Goal: Contribute content: Contribute content

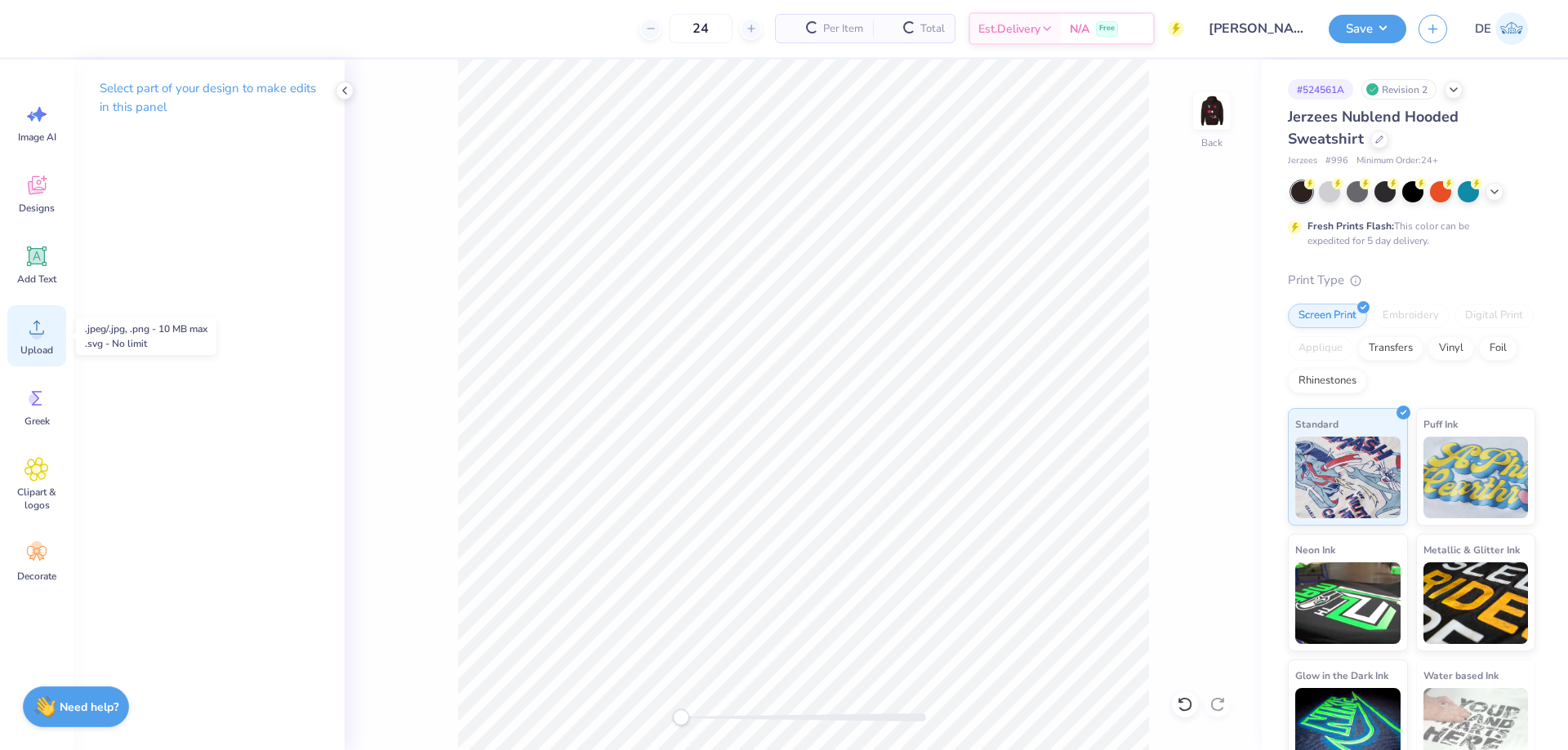
click at [54, 335] on div "Upload" at bounding box center [36, 336] width 58 height 61
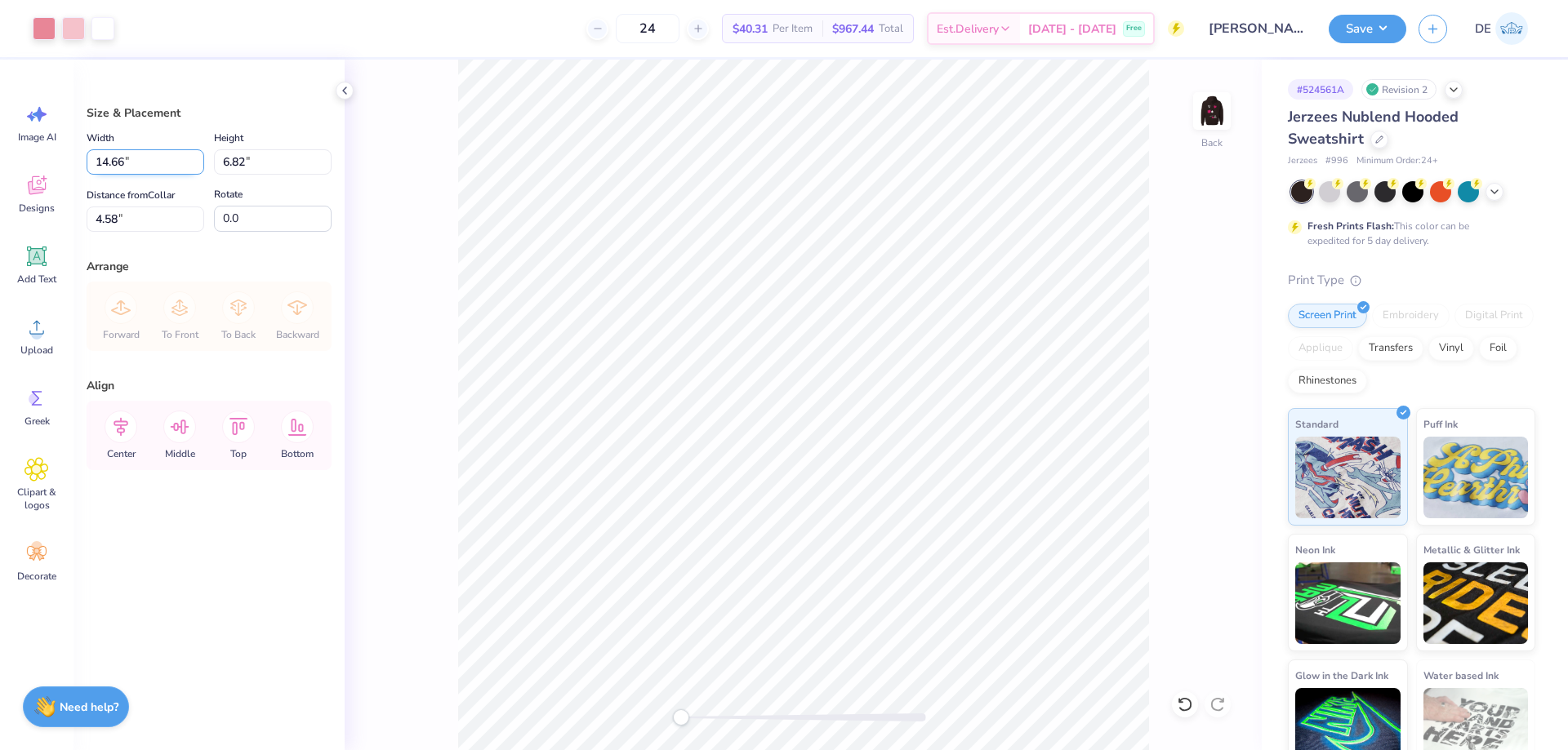
click at [129, 162] on input "14.66" at bounding box center [145, 162] width 118 height 26
type input "12.00"
type input "5.59"
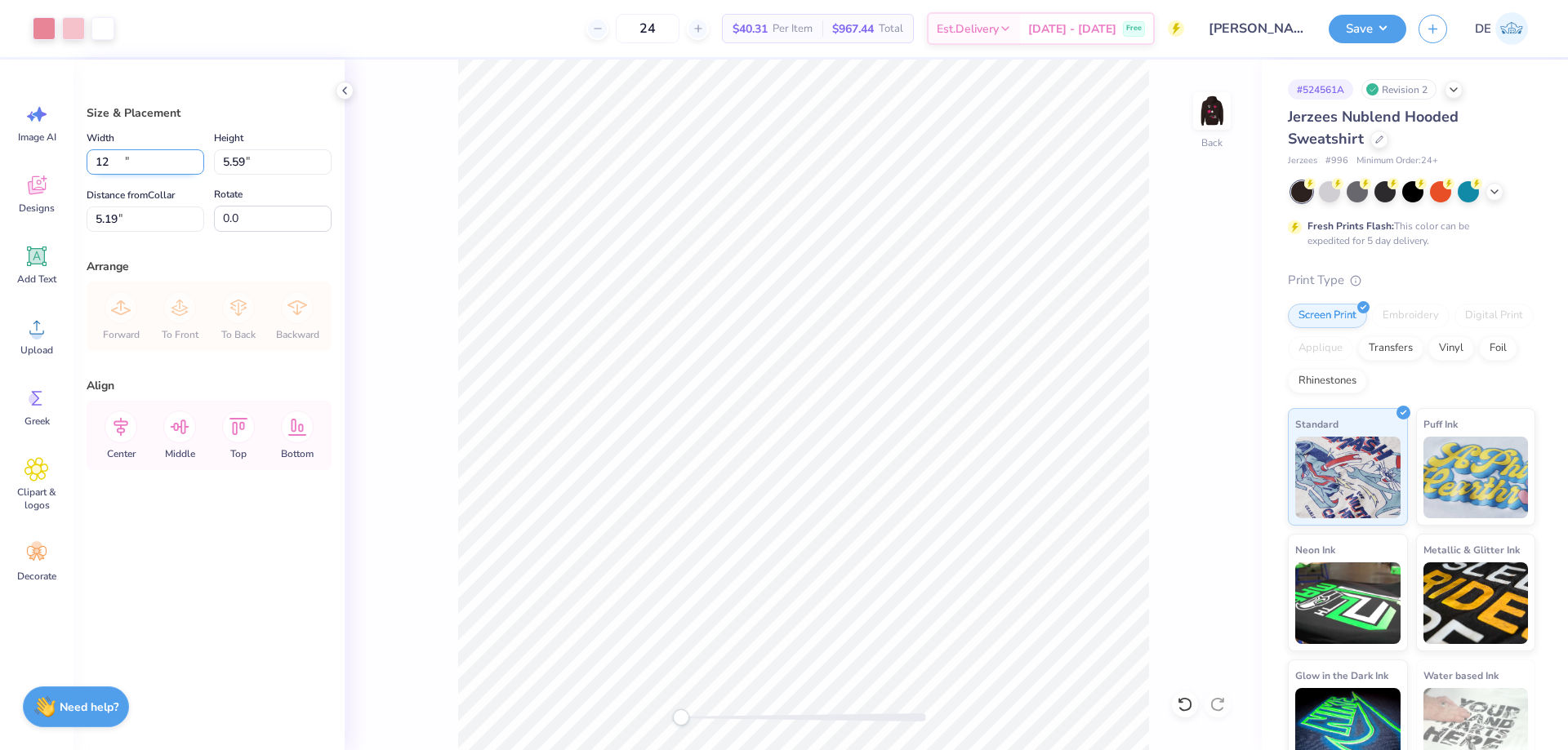
type input "5.19"
click at [149, 215] on input "5.19" at bounding box center [145, 219] width 118 height 26
type input "5.50"
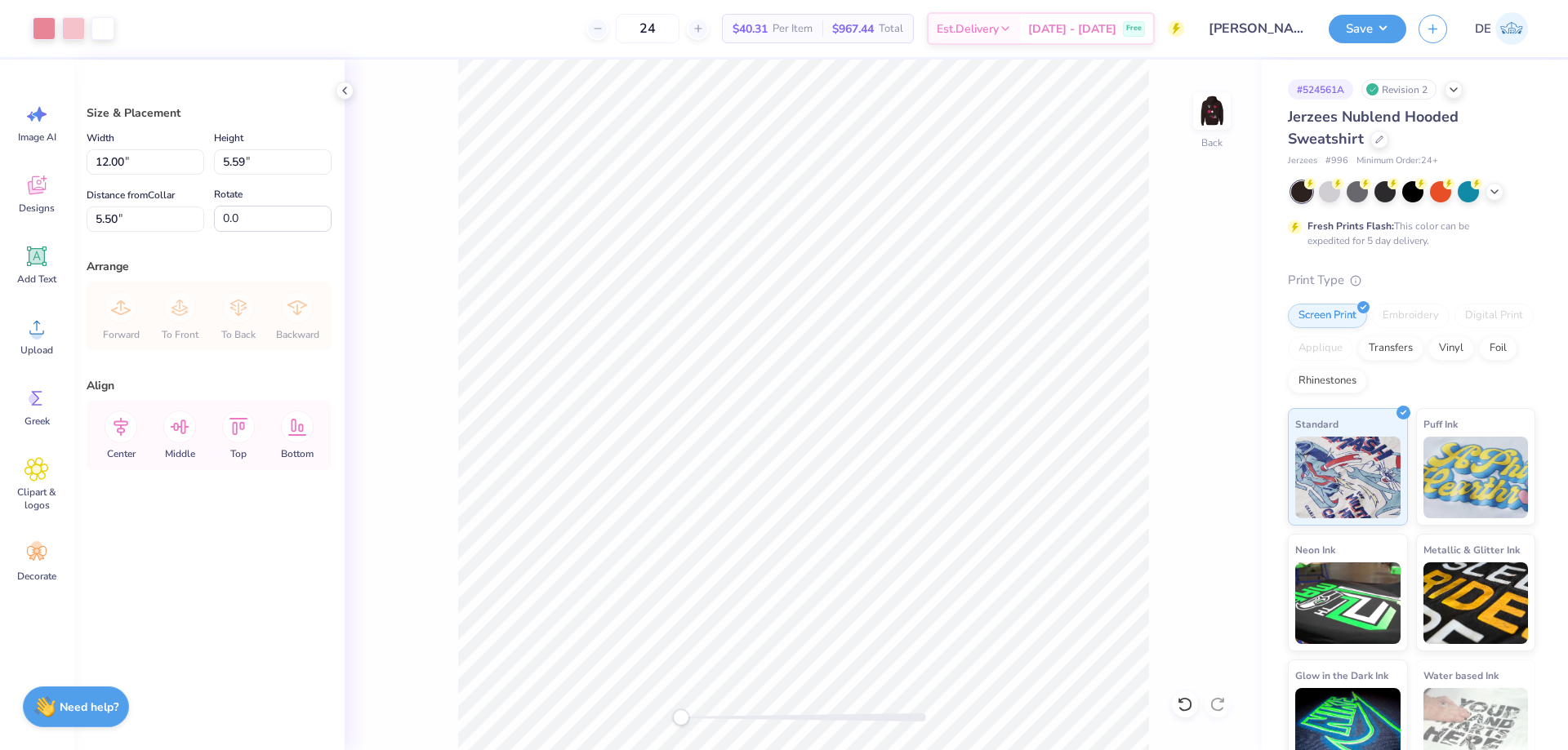
click at [459, 389] on div "Back" at bounding box center [803, 404] width 917 height 691
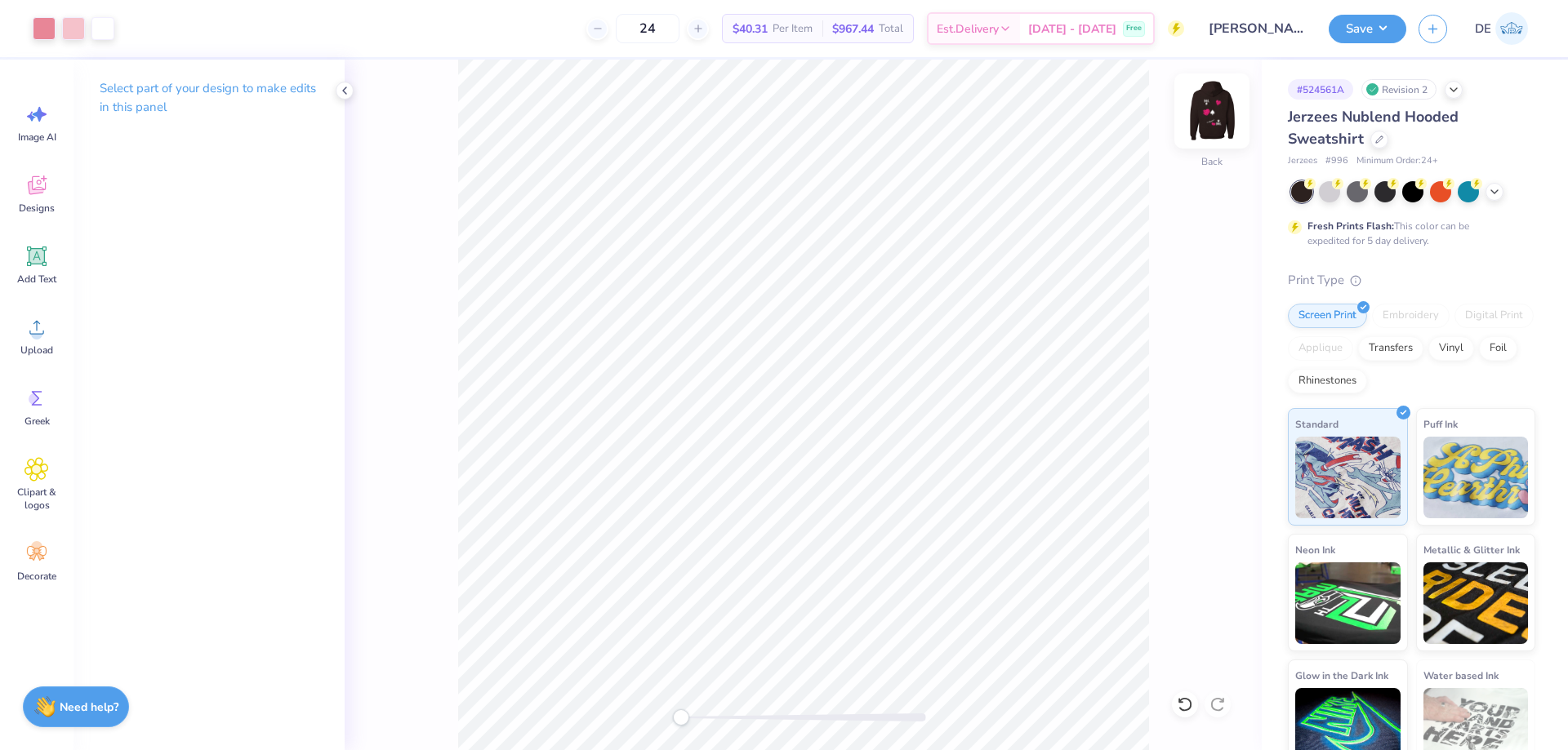
click at [1205, 119] on img at bounding box center [1211, 111] width 65 height 65
click at [41, 339] on icon at bounding box center [37, 327] width 25 height 25
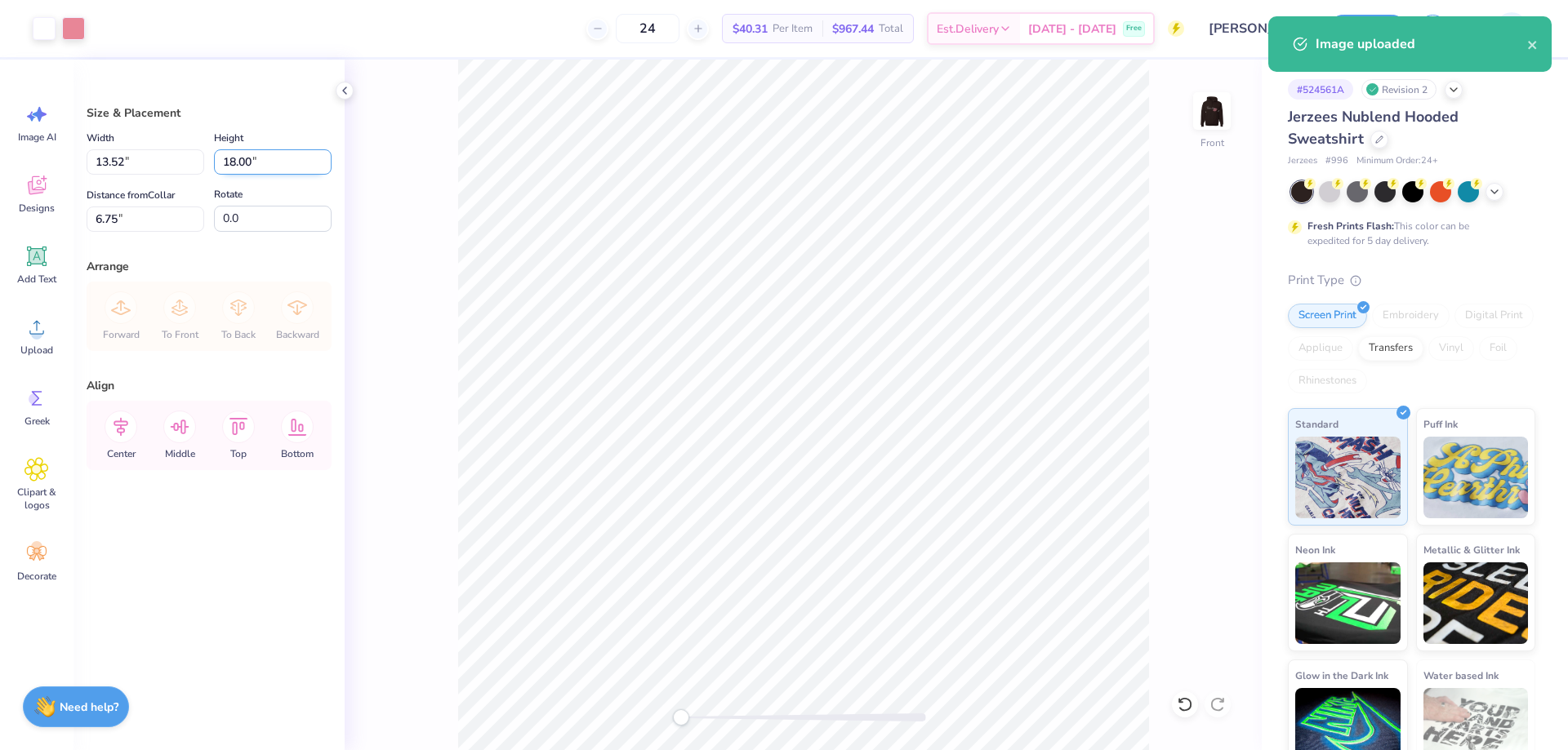
click at [243, 164] on input "18.00" at bounding box center [273, 162] width 118 height 26
click at [243, 166] on input "18.00" at bounding box center [273, 162] width 118 height 26
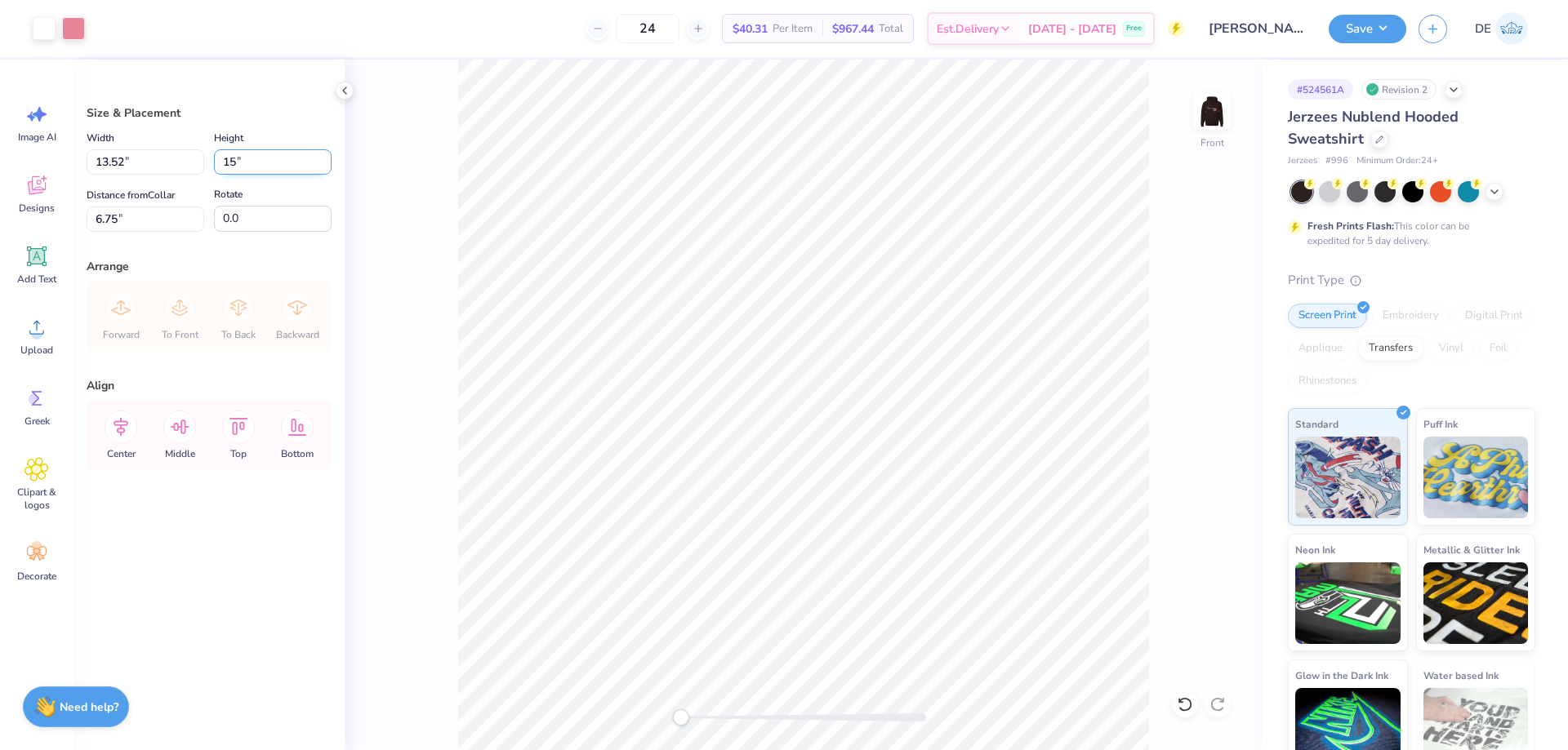
type input "15"
type input "11.27"
type input "15.00"
click at [129, 225] on input "8.25" at bounding box center [145, 219] width 118 height 26
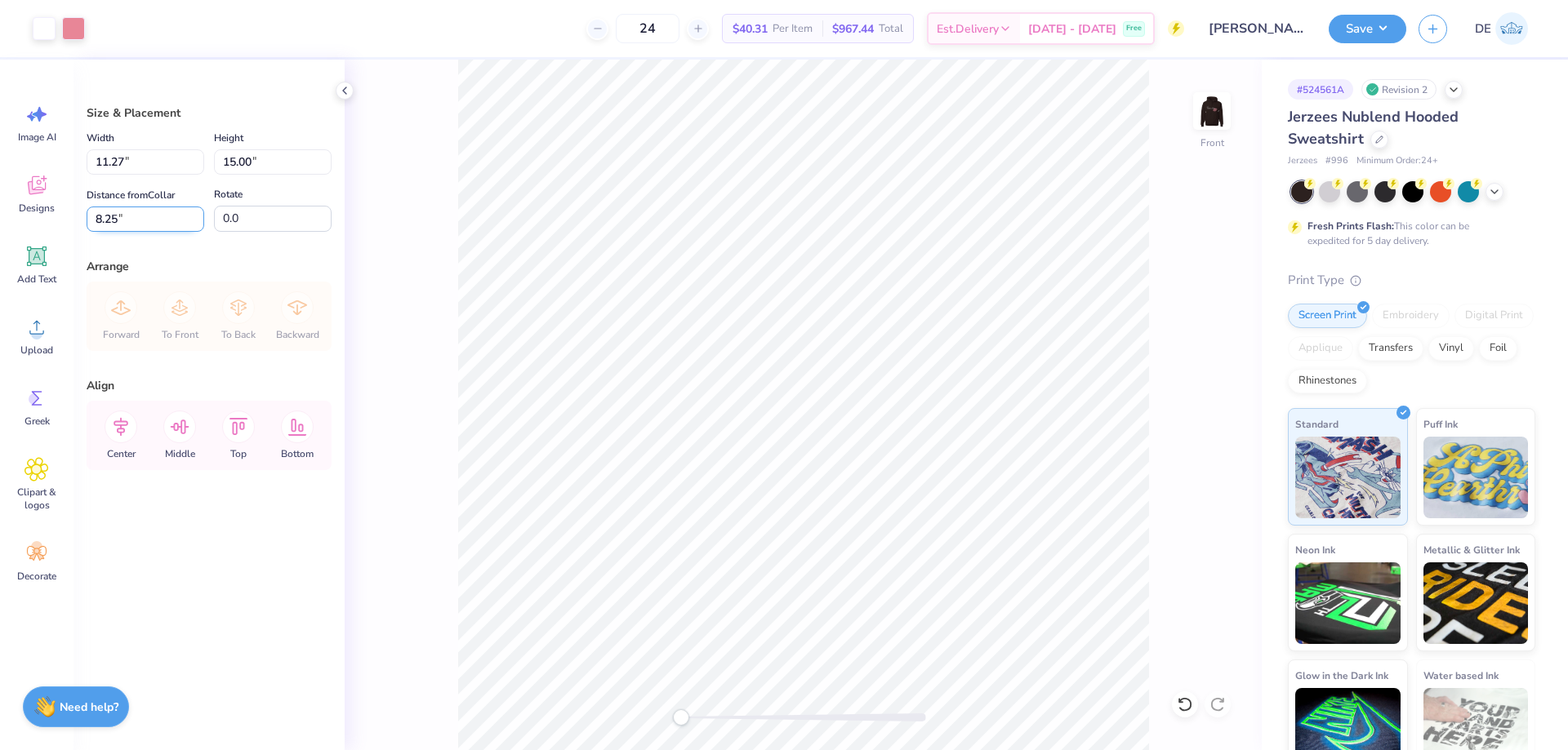
click at [127, 225] on input "8.25" at bounding box center [145, 219] width 118 height 26
click at [127, 218] on input "8.25" at bounding box center [145, 219] width 118 height 26
type input "6.00"
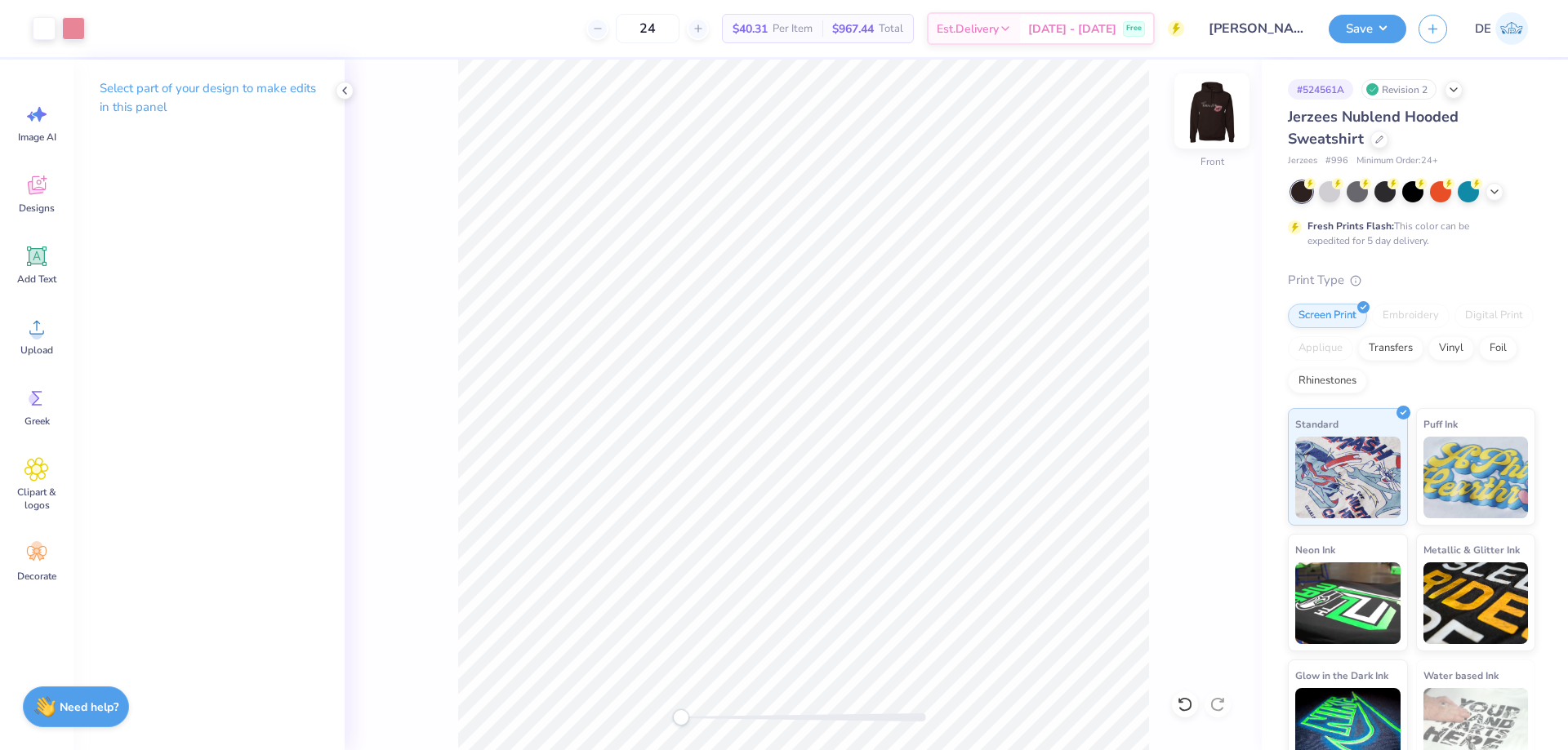
click at [1222, 98] on img at bounding box center [1211, 111] width 65 height 65
click at [1220, 114] on img at bounding box center [1211, 111] width 33 height 33
click at [1377, 28] on button "Save" at bounding box center [1366, 26] width 78 height 29
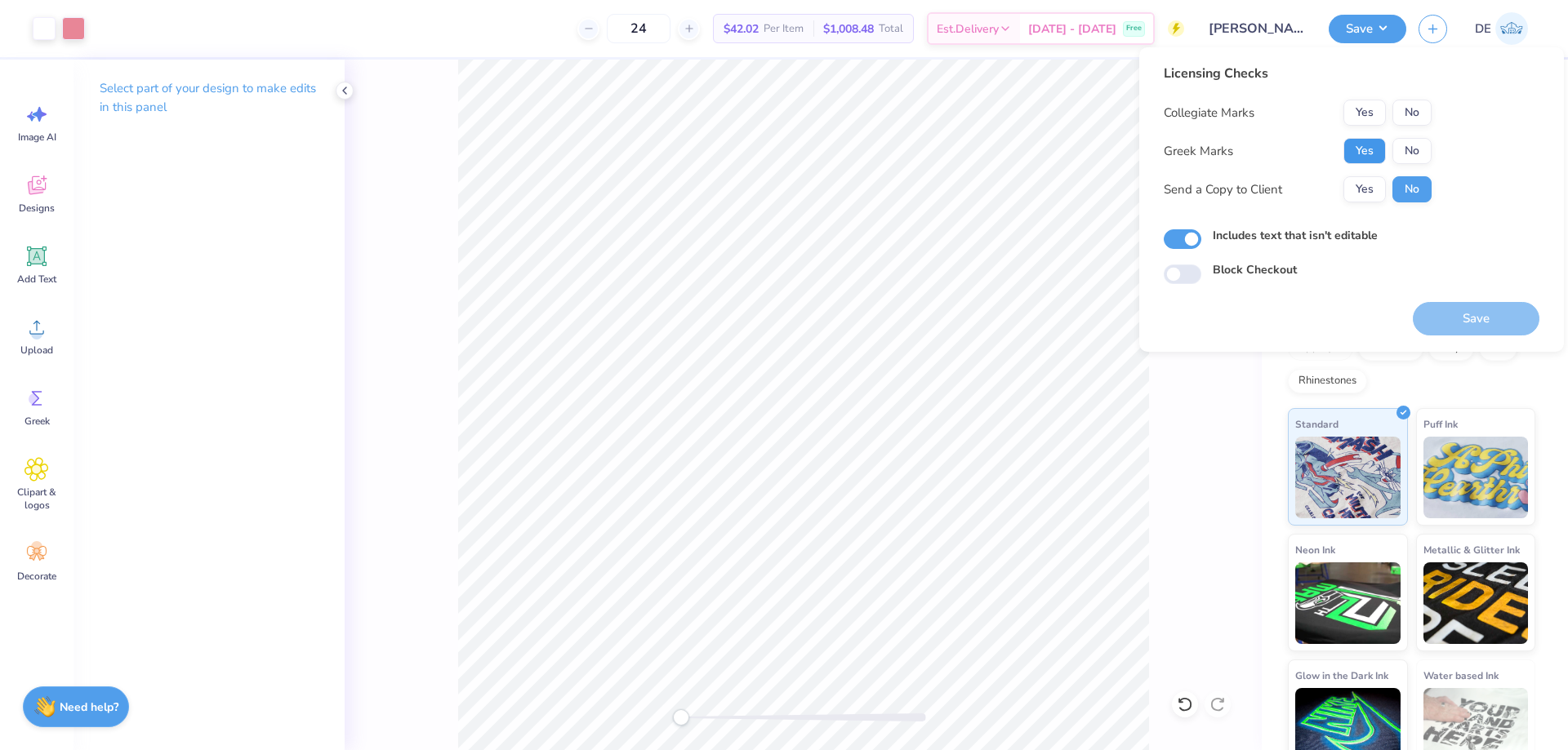
click at [1362, 153] on button "Yes" at bounding box center [1363, 151] width 42 height 26
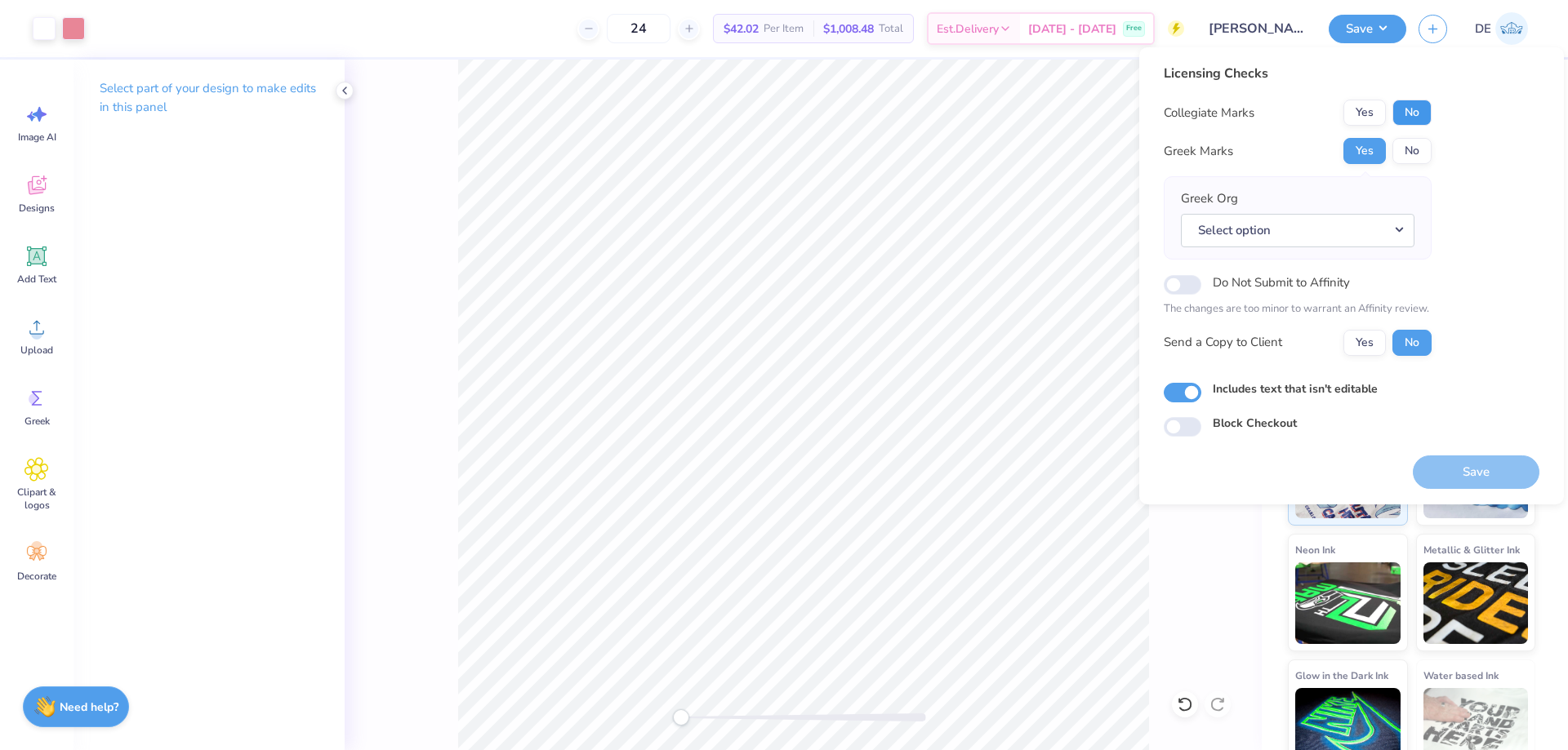
click at [1426, 106] on button "No" at bounding box center [1412, 113] width 40 height 26
click at [1309, 236] on button "Select option" at bounding box center [1297, 231] width 233 height 34
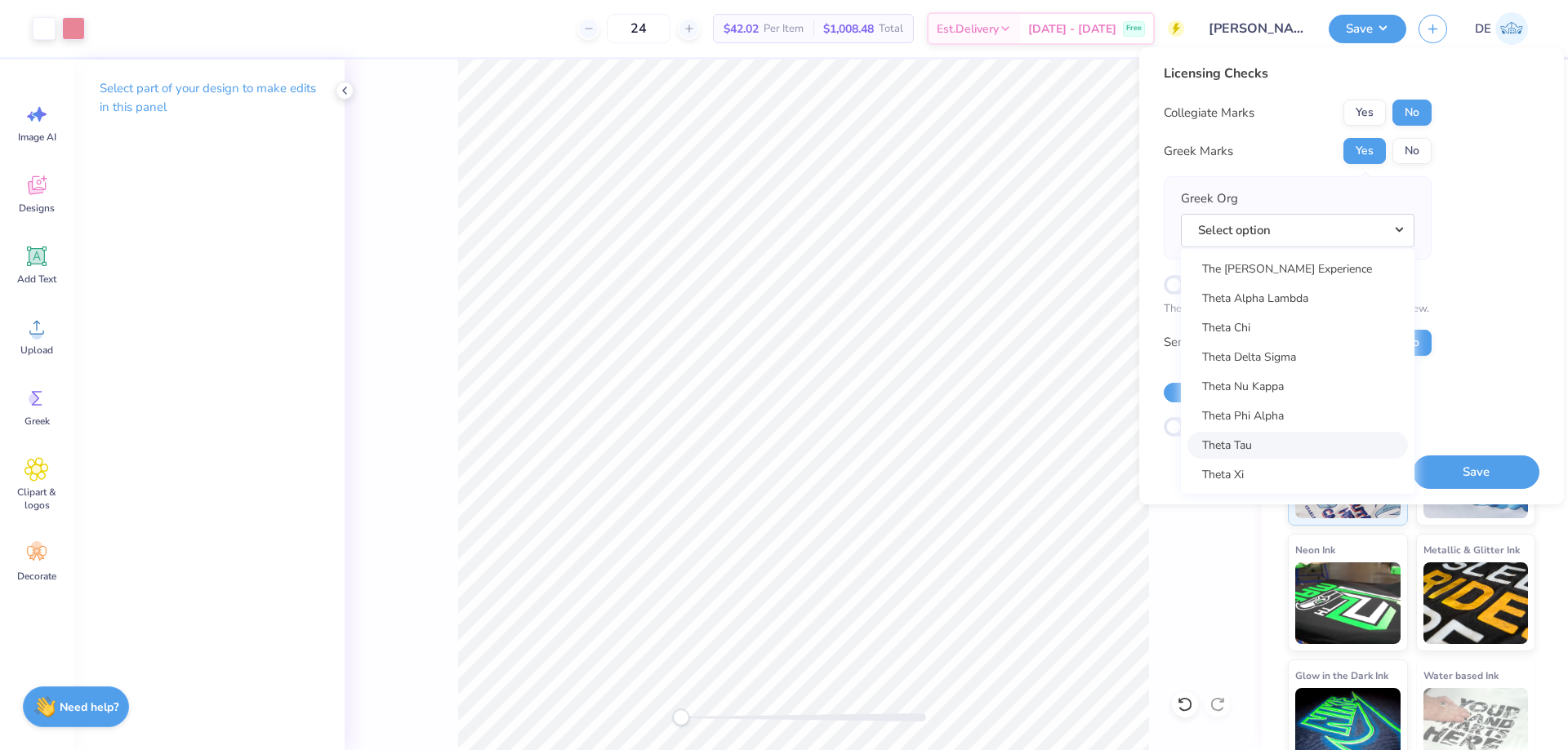
scroll to position [12167, 0]
click at [1229, 359] on link "Theta Phi Alpha" at bounding box center [1297, 360] width 220 height 27
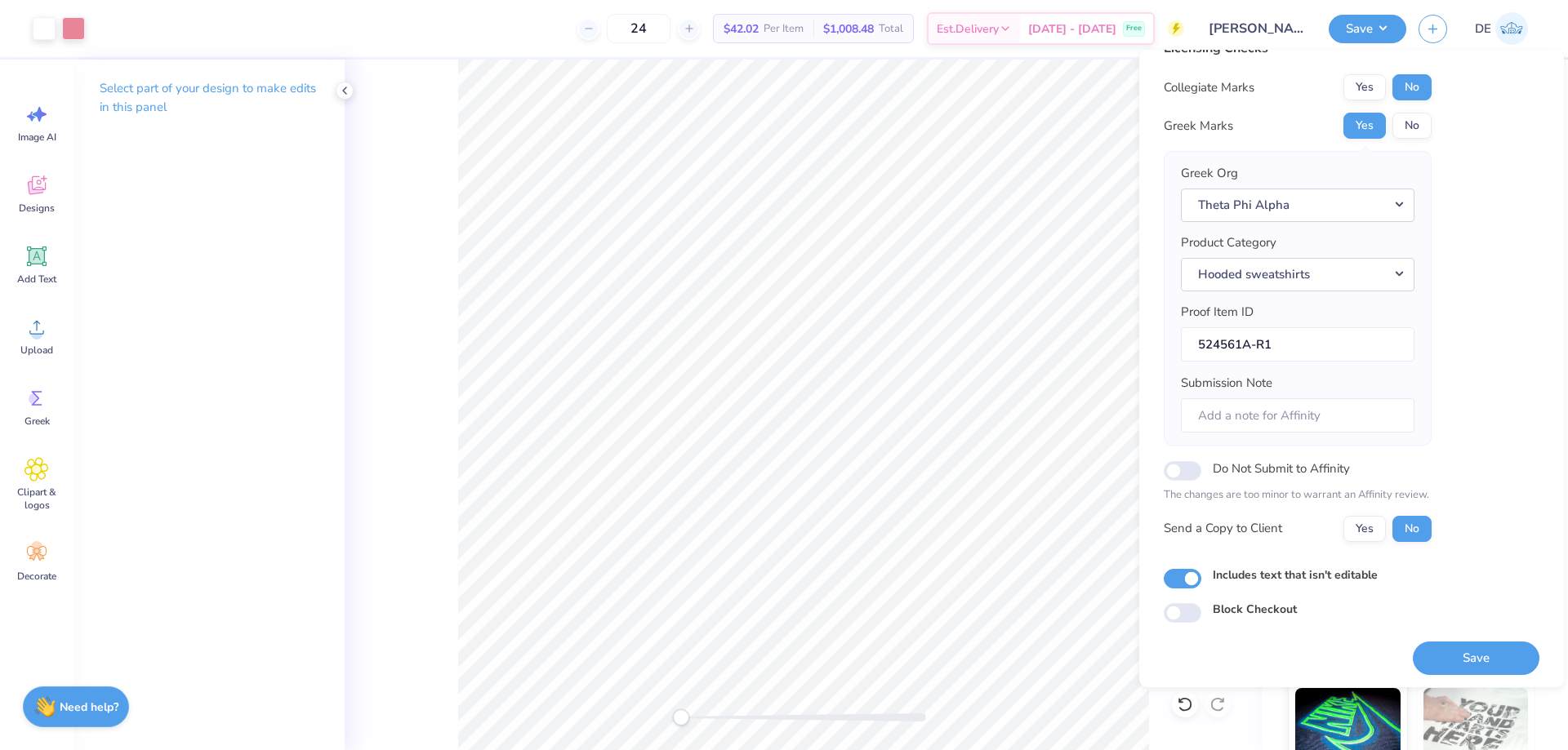
scroll to position [31, 0]
click at [1474, 661] on button "Save" at bounding box center [1476, 655] width 126 height 34
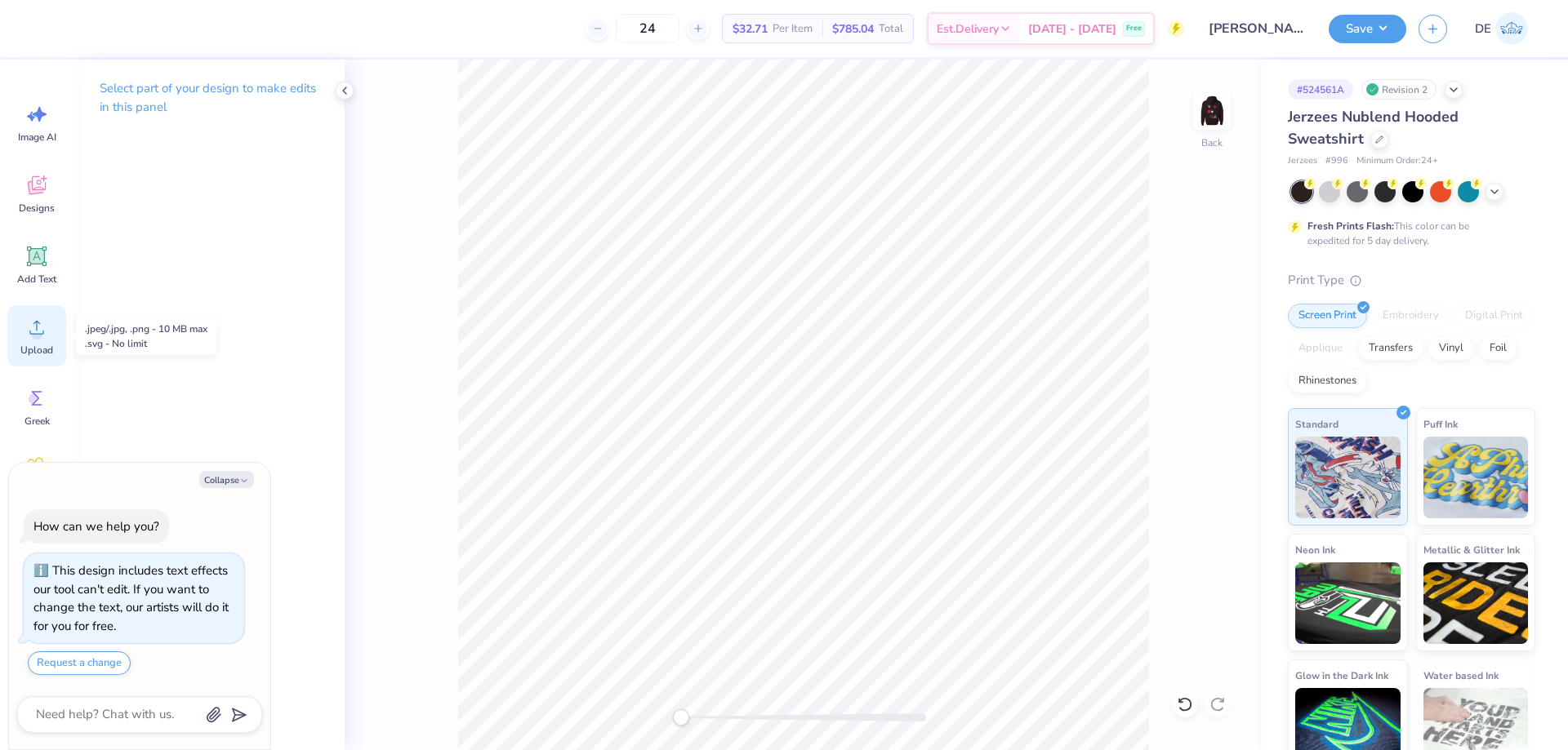
click at [39, 331] on circle at bounding box center [37, 334] width 12 height 12
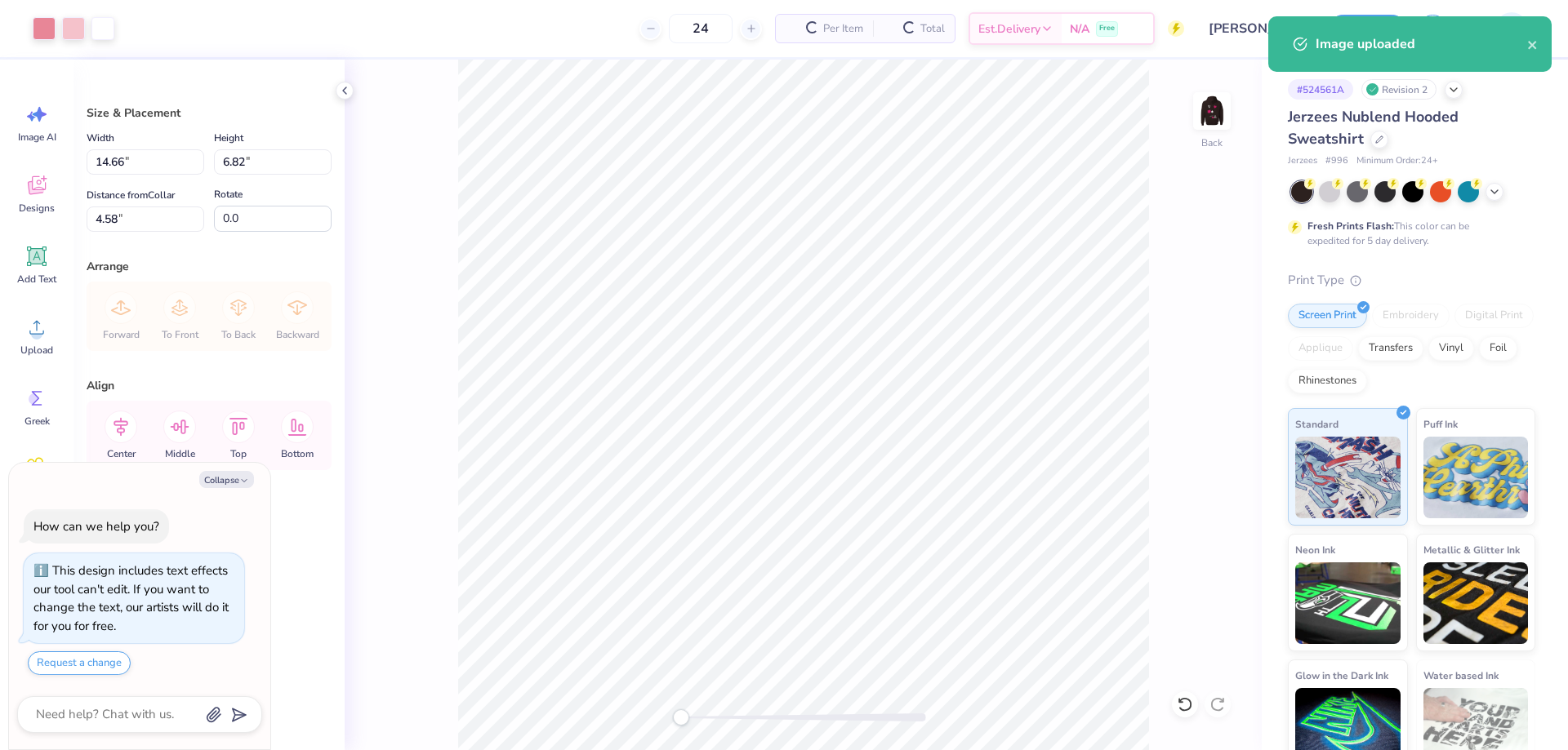
type textarea "x"
click at [136, 156] on input "14.66" at bounding box center [145, 162] width 118 height 26
type input "11"
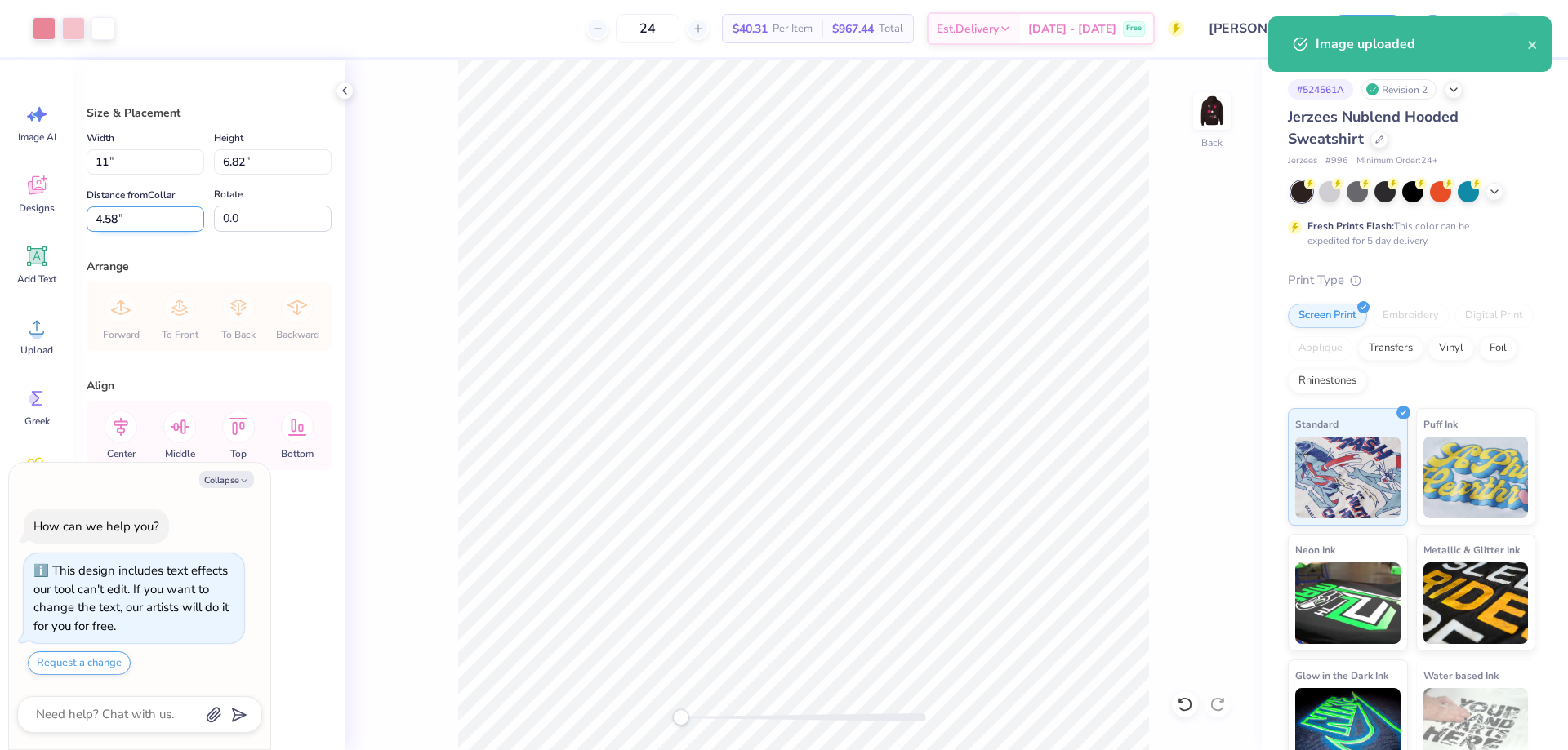
click at [147, 230] on input "4.58" at bounding box center [145, 219] width 118 height 26
click at [144, 219] on input "4.58" at bounding box center [145, 219] width 118 height 26
type textarea "x"
type input "10.99"
type input "5.12"
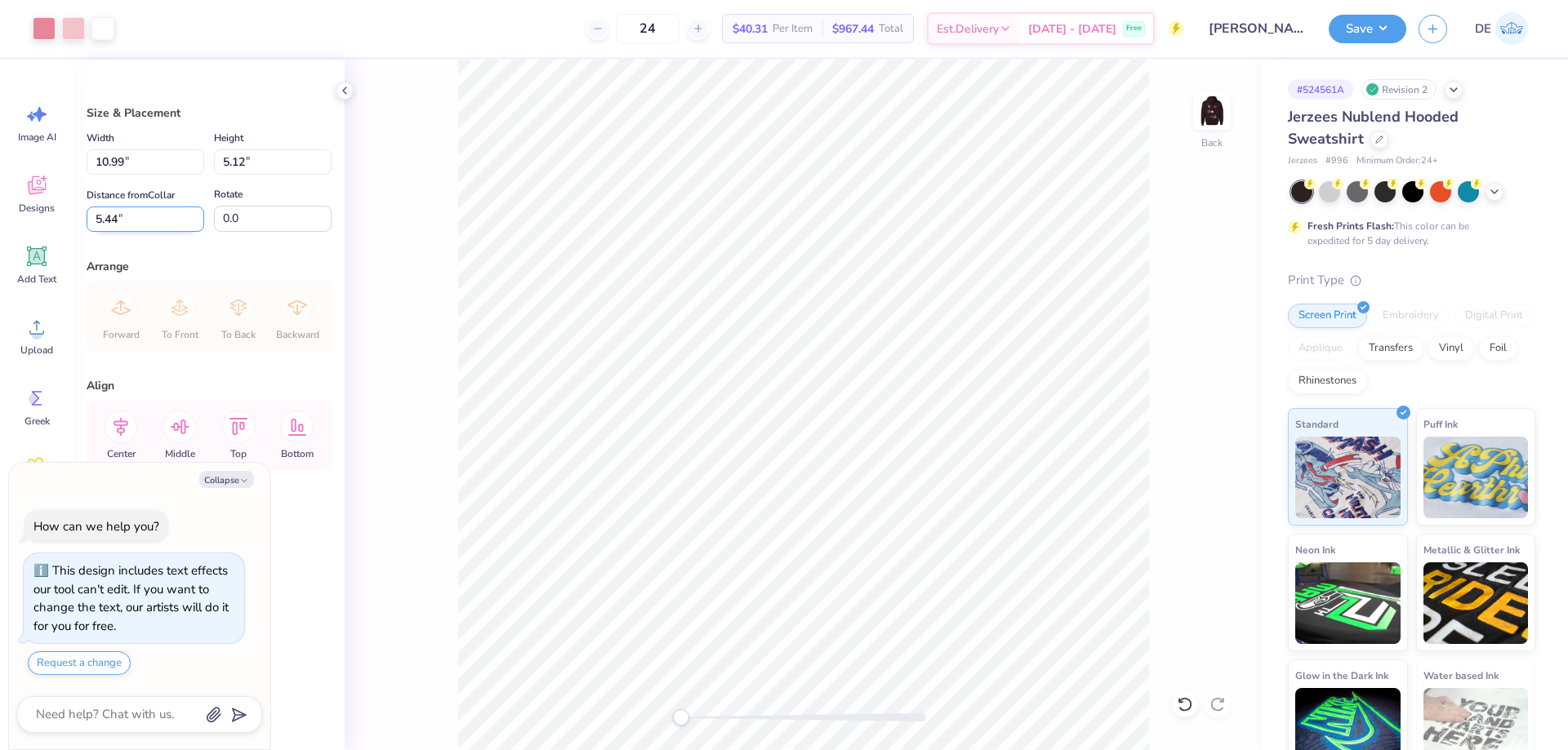
click at [144, 219] on input "5.44" at bounding box center [145, 219] width 118 height 26
type input "5.5"
type textarea "x"
type input "5.50"
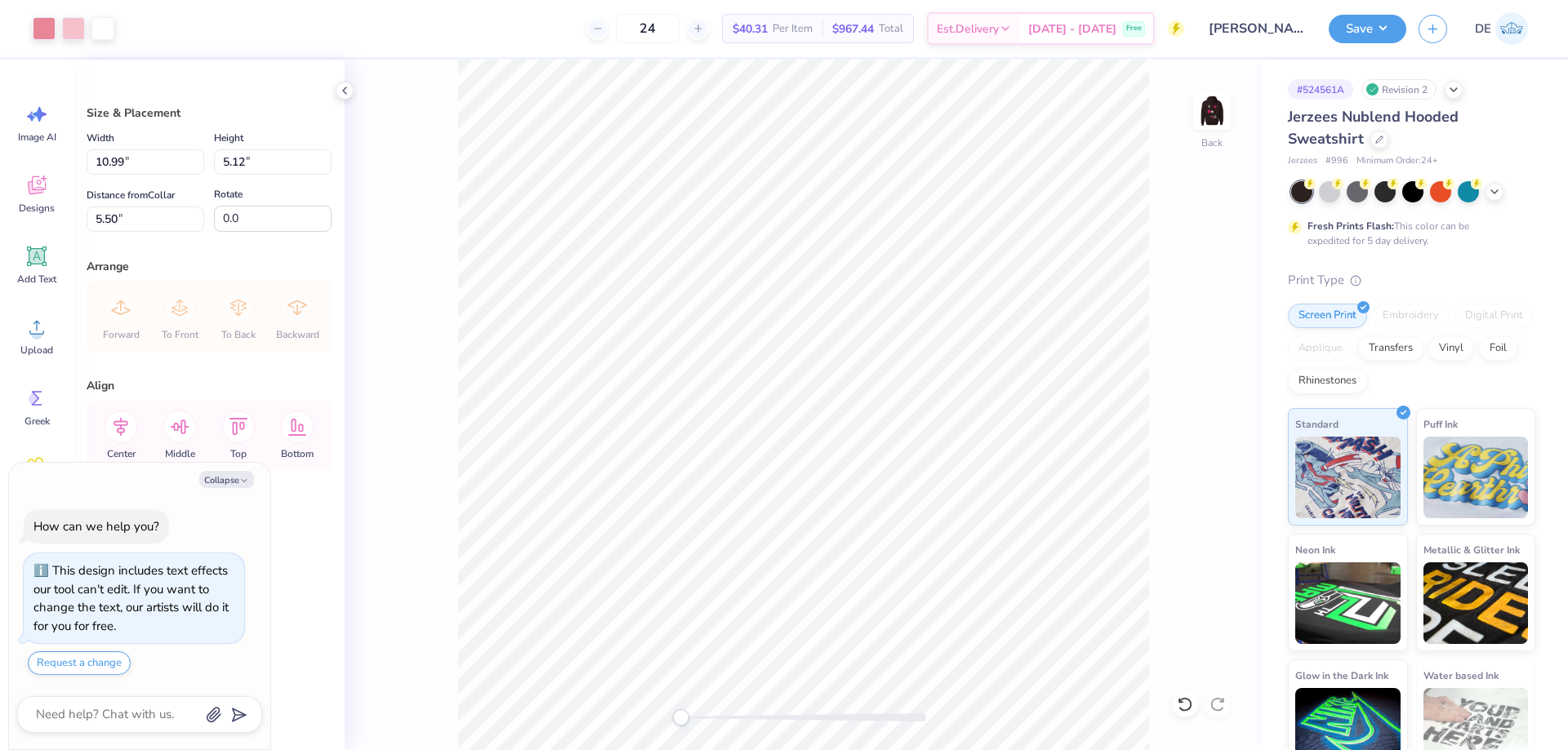
type textarea "x"
type input "5.44"
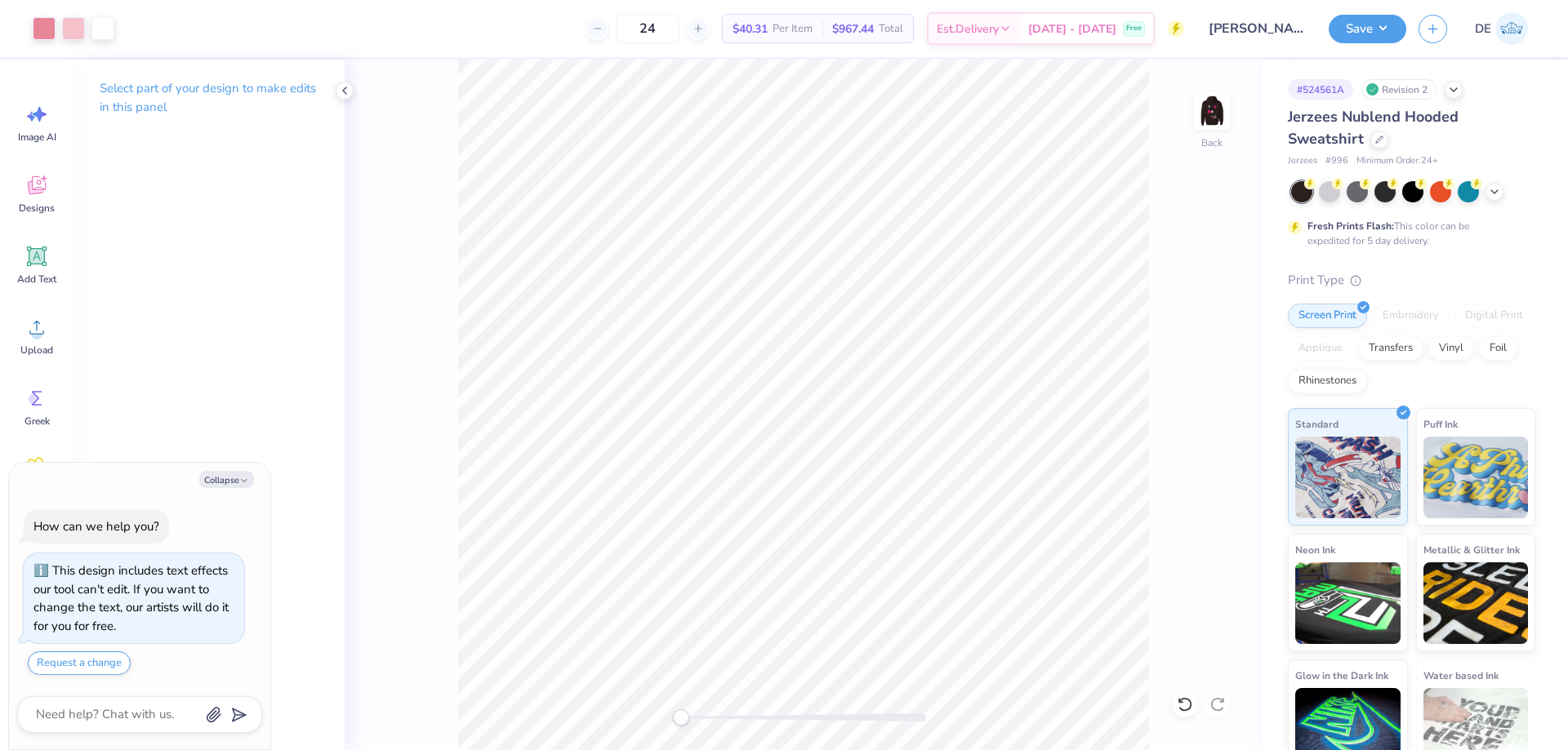
type textarea "x"
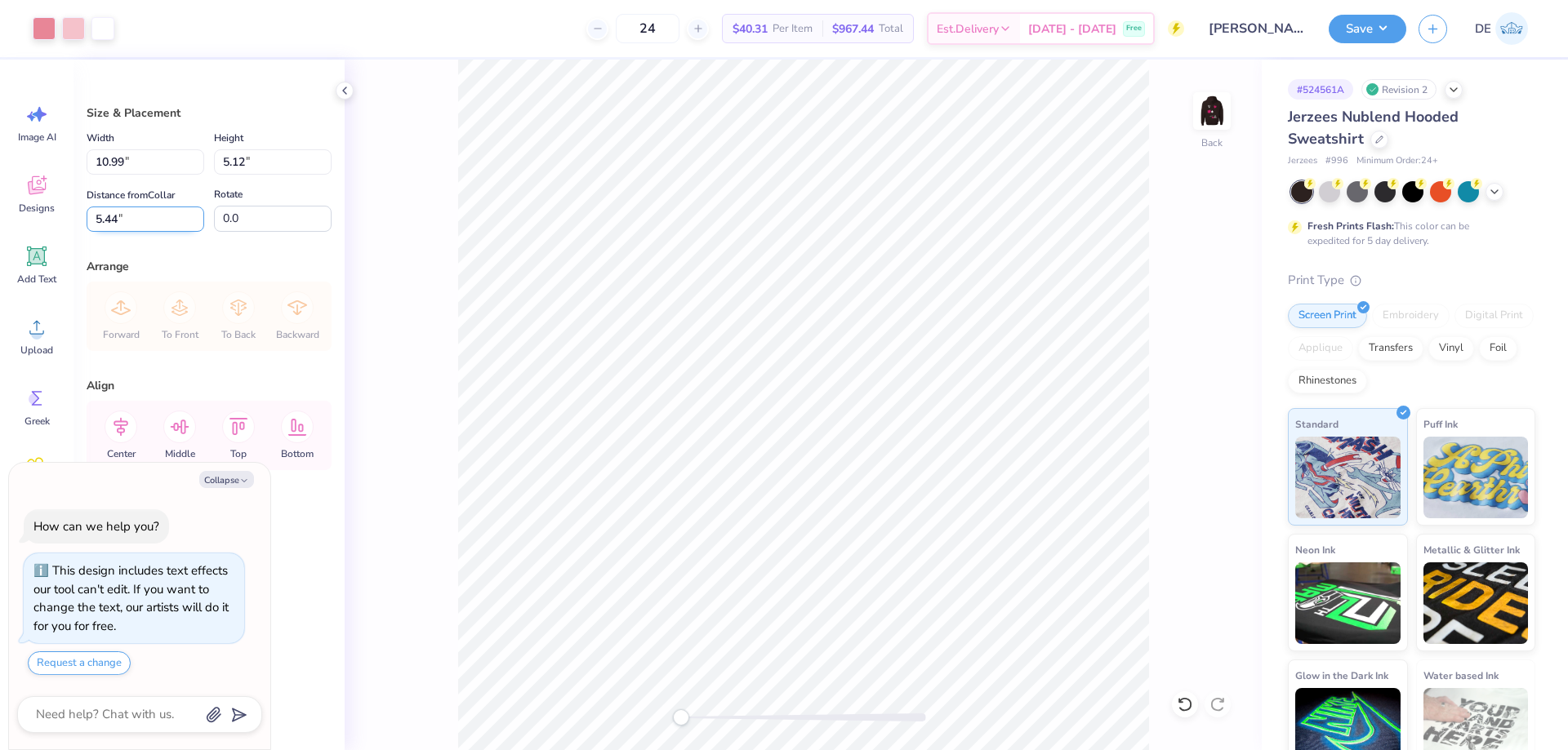
click at [168, 220] on input "5.44" at bounding box center [145, 219] width 118 height 26
type input "6"
type textarea "x"
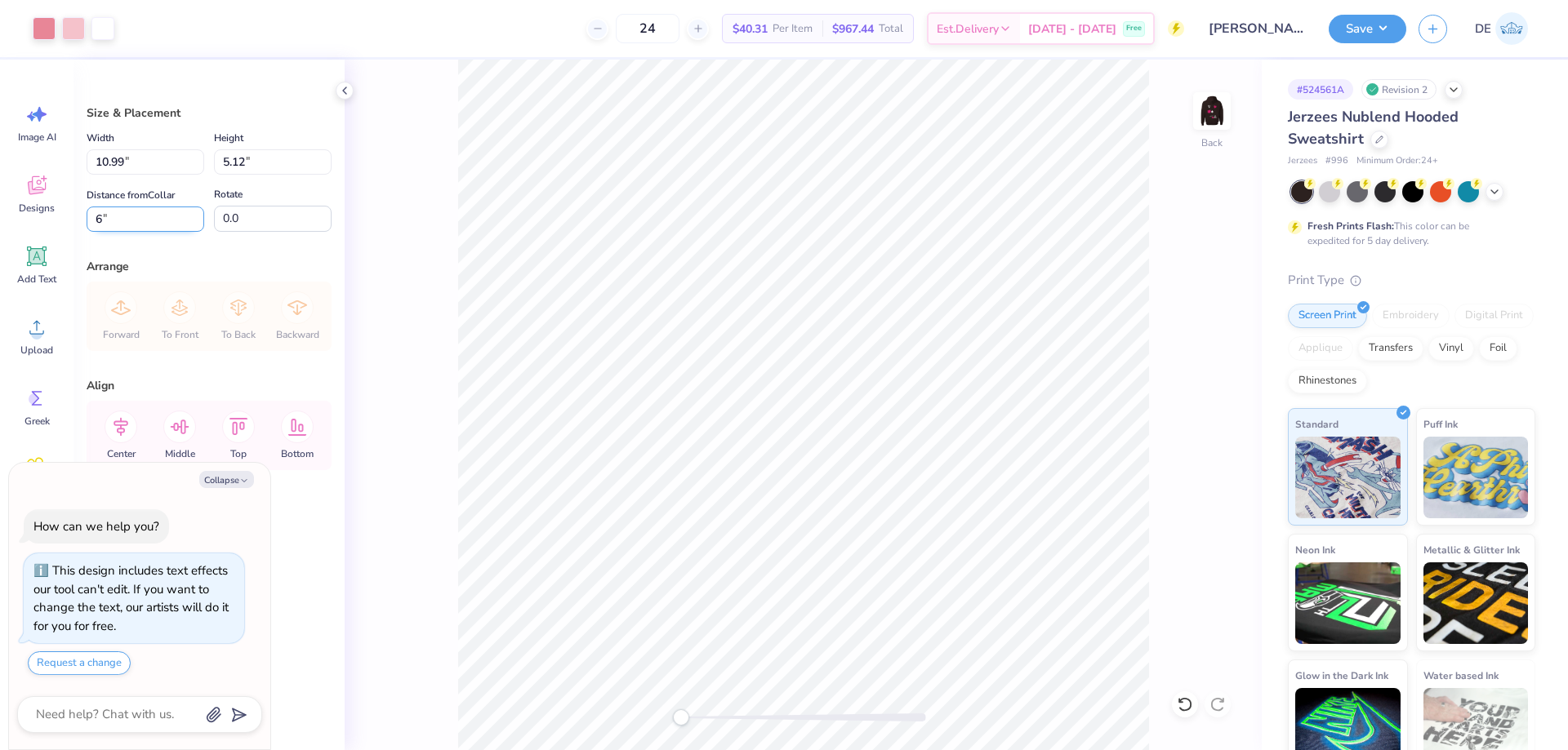
type input "6.00"
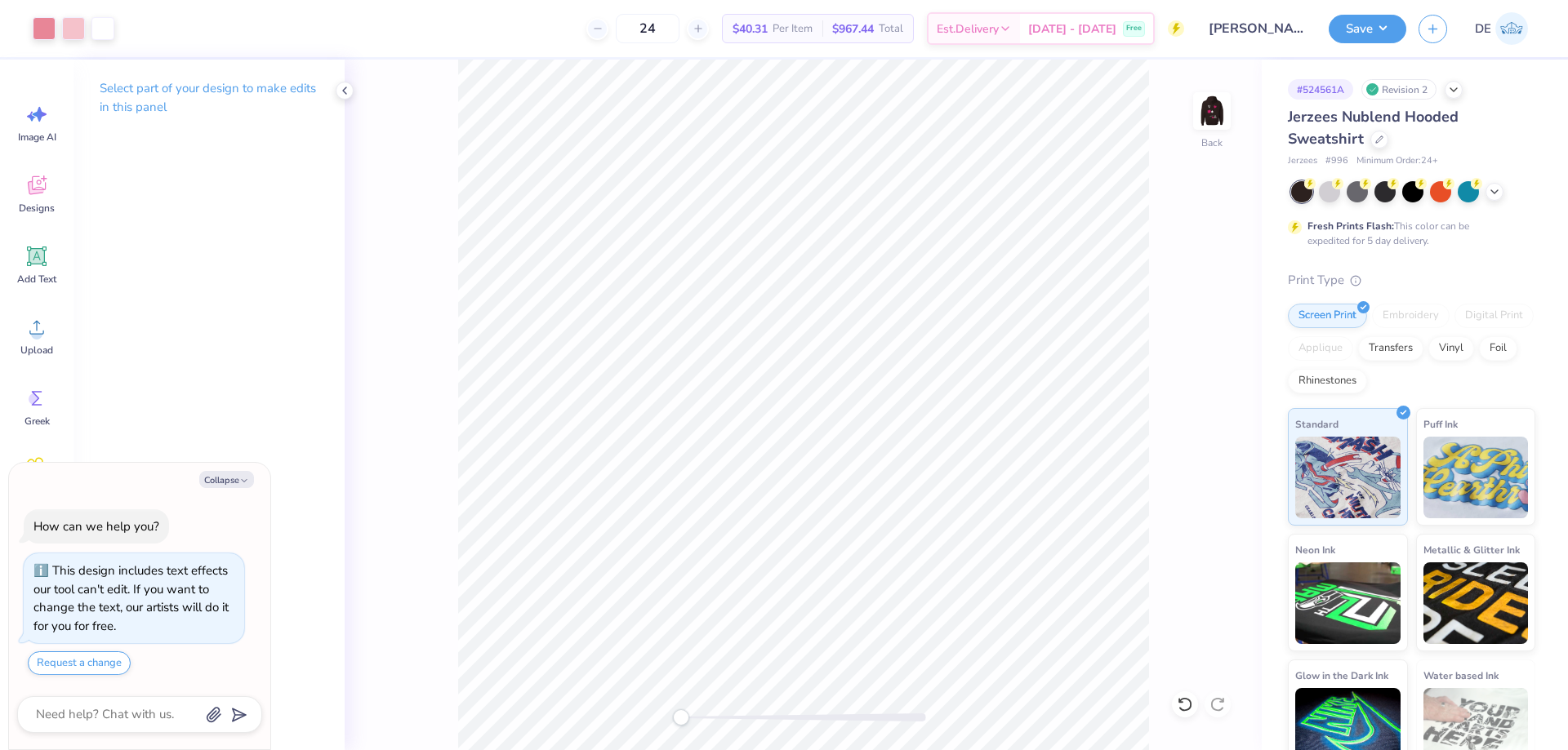
type textarea "x"
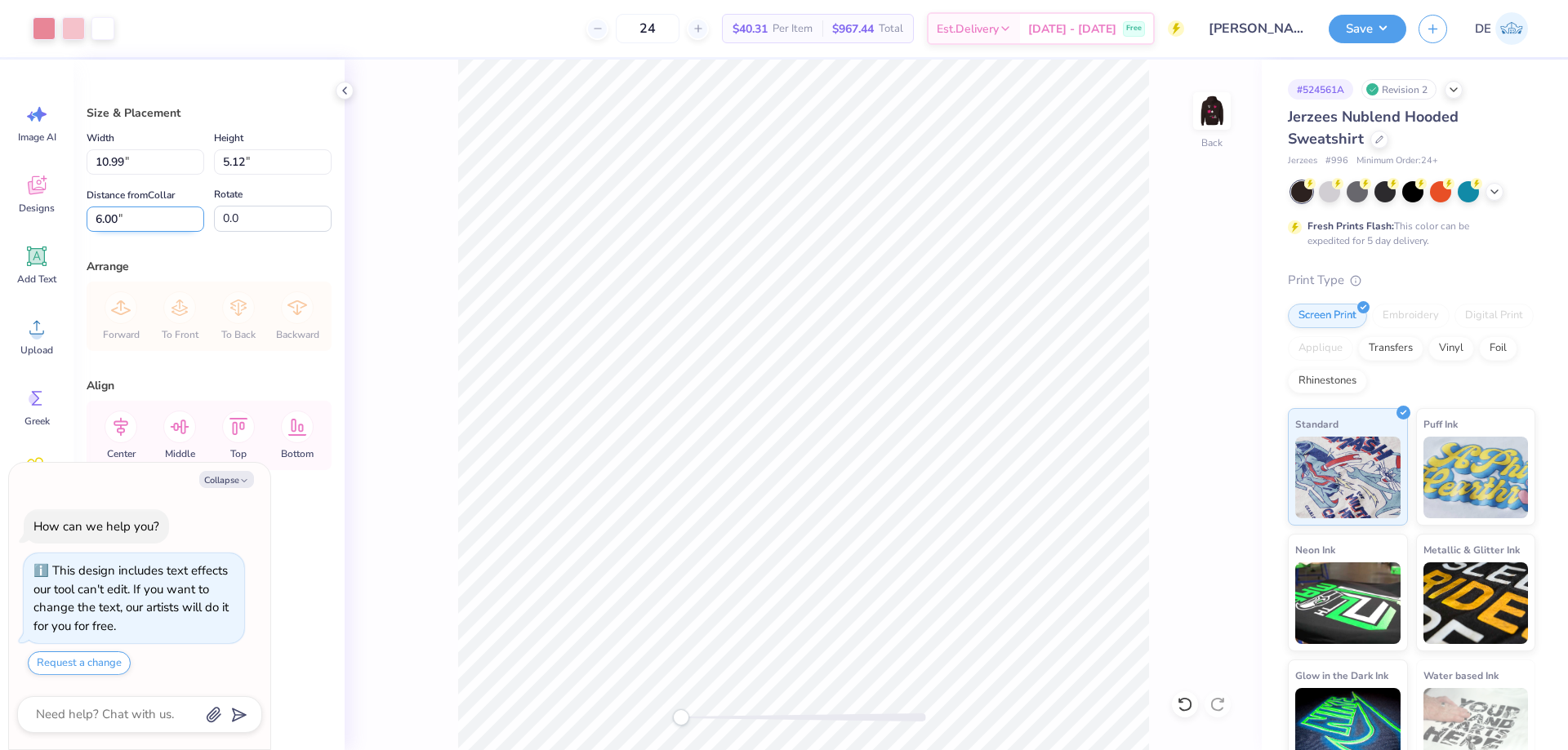
click at [142, 221] on input "6.00" at bounding box center [145, 219] width 118 height 26
click at [141, 221] on input "6.00" at bounding box center [145, 219] width 118 height 26
type input "5.75"
type textarea "x"
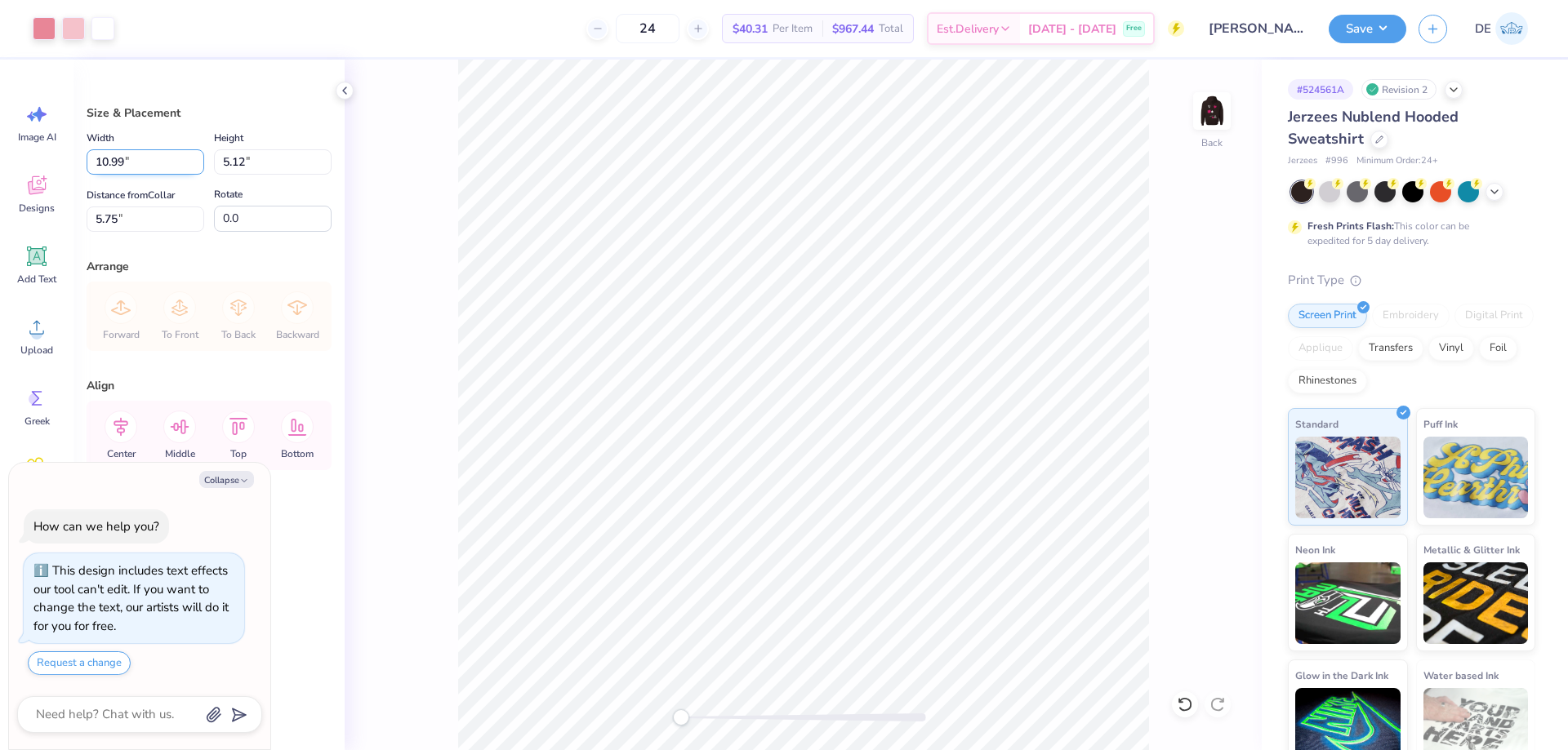
click at [124, 165] on input "10.99" at bounding box center [145, 162] width 118 height 26
type input "11"
type textarea "x"
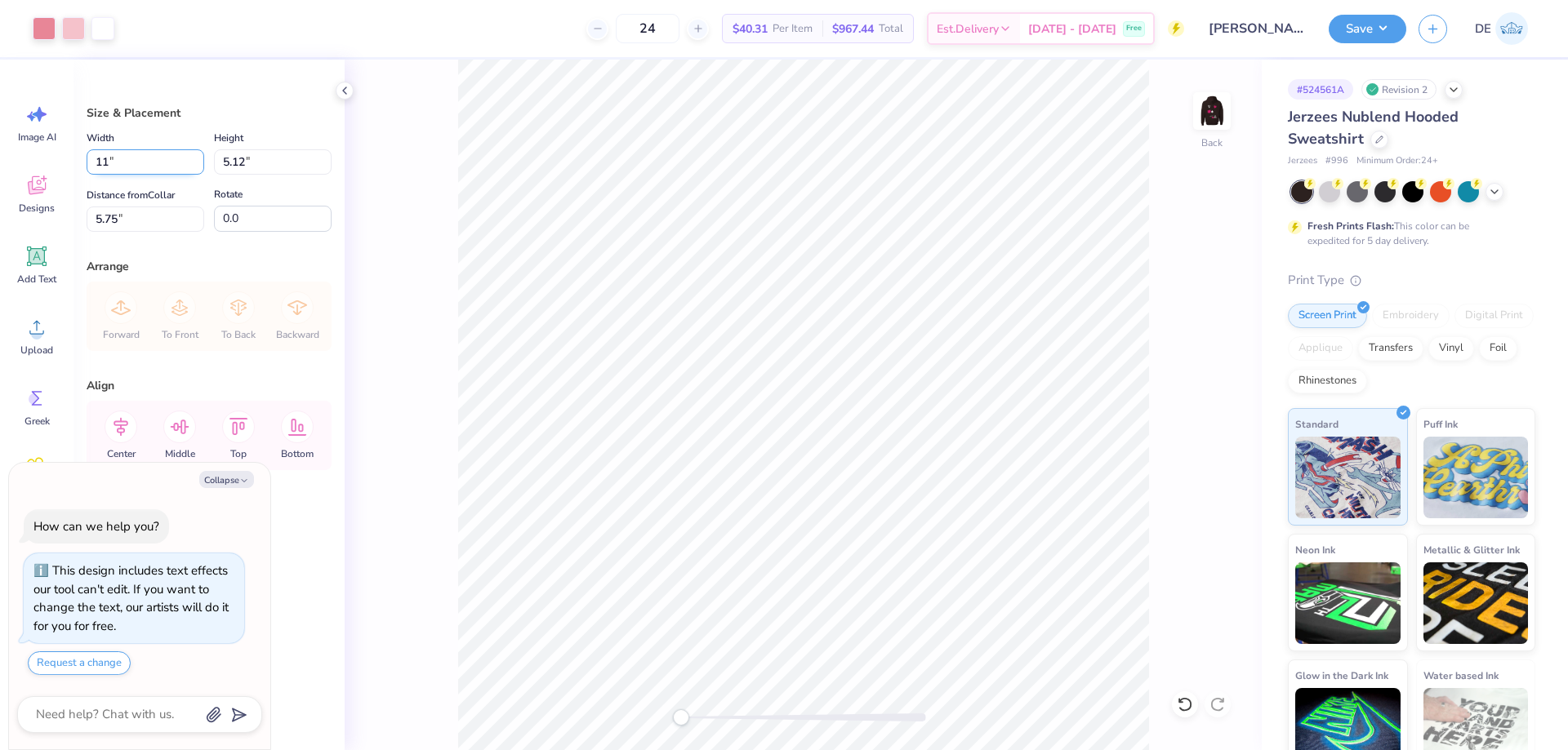
type input "11.01"
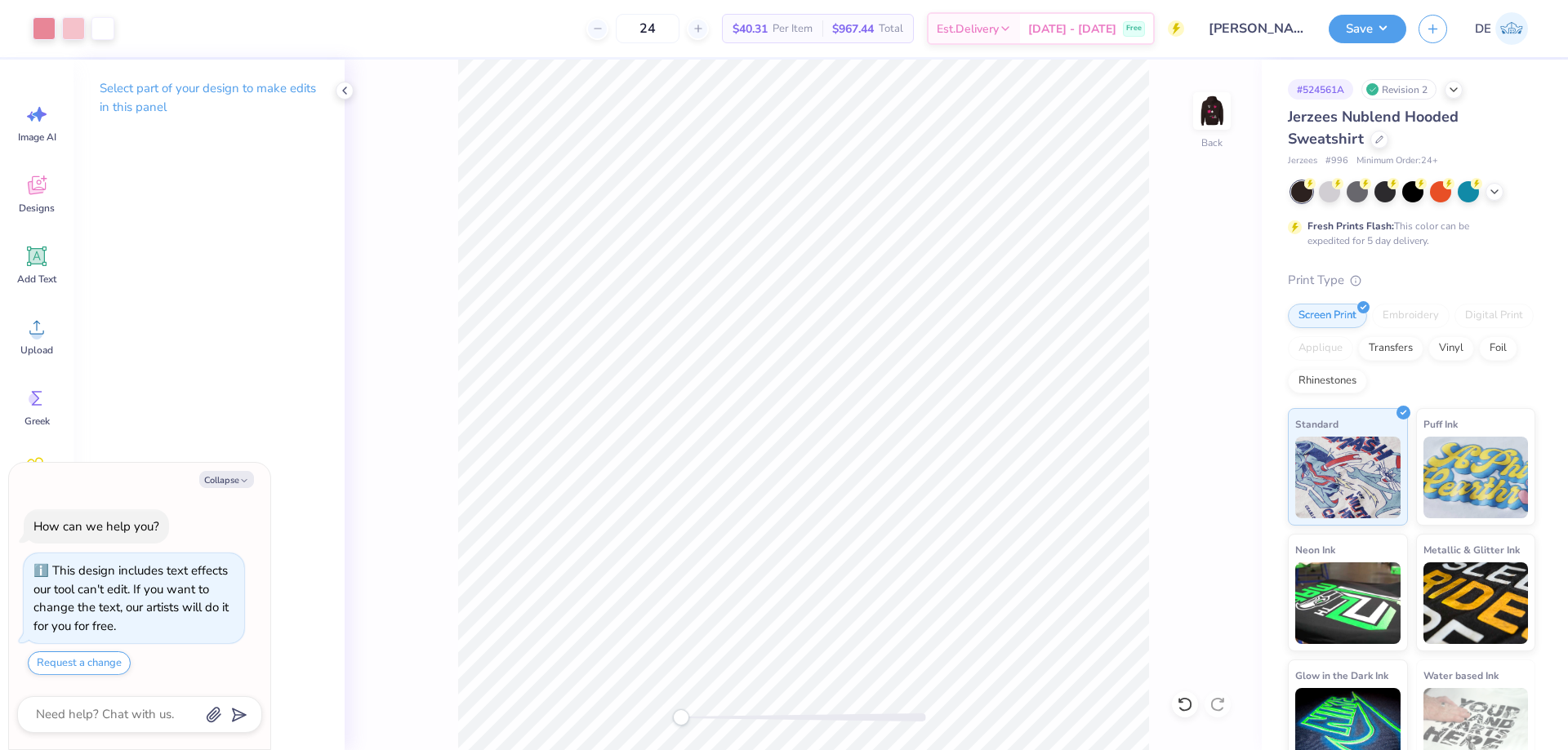
type textarea "x"
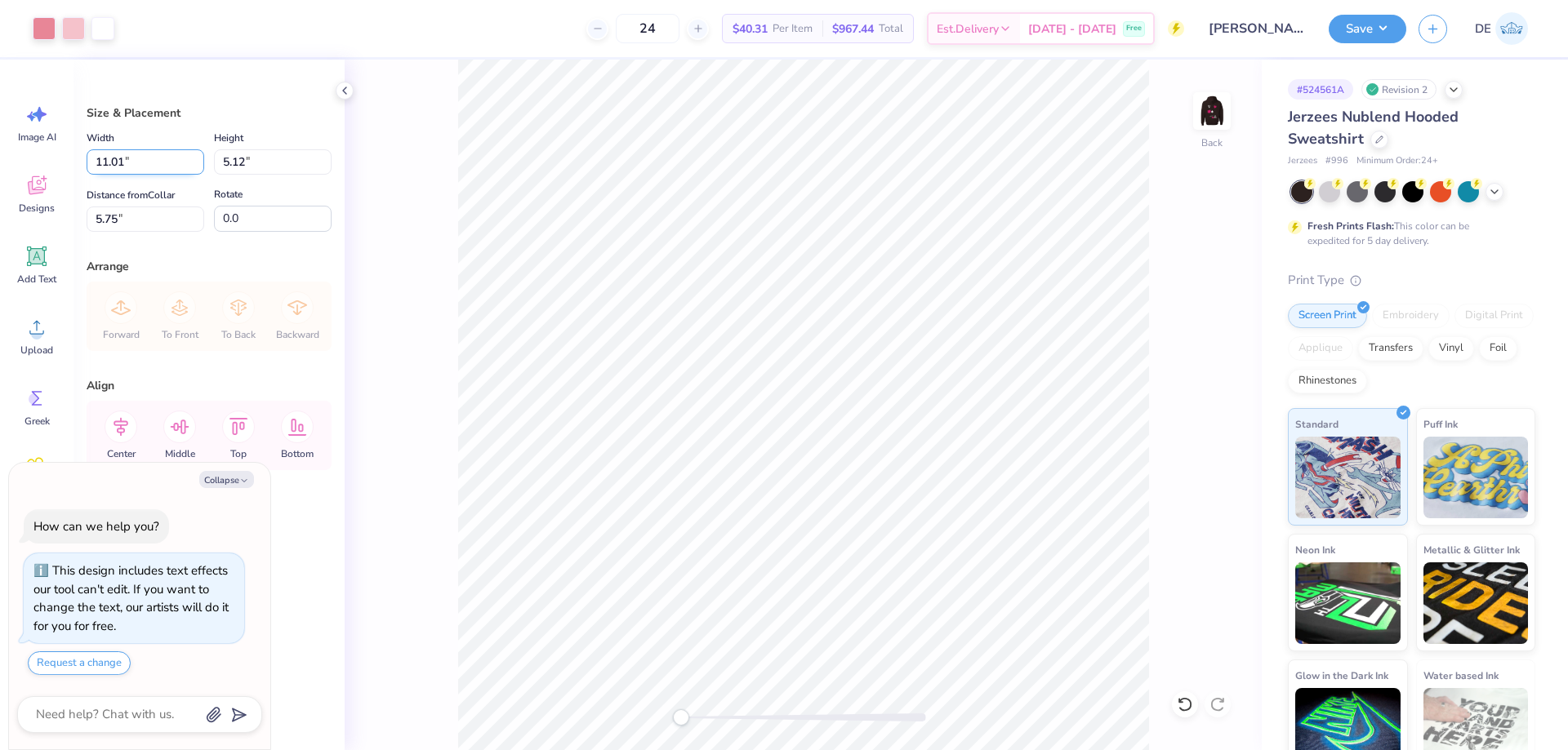
click at [144, 167] on input "11.01" at bounding box center [145, 162] width 118 height 26
type input "11"
type textarea "x"
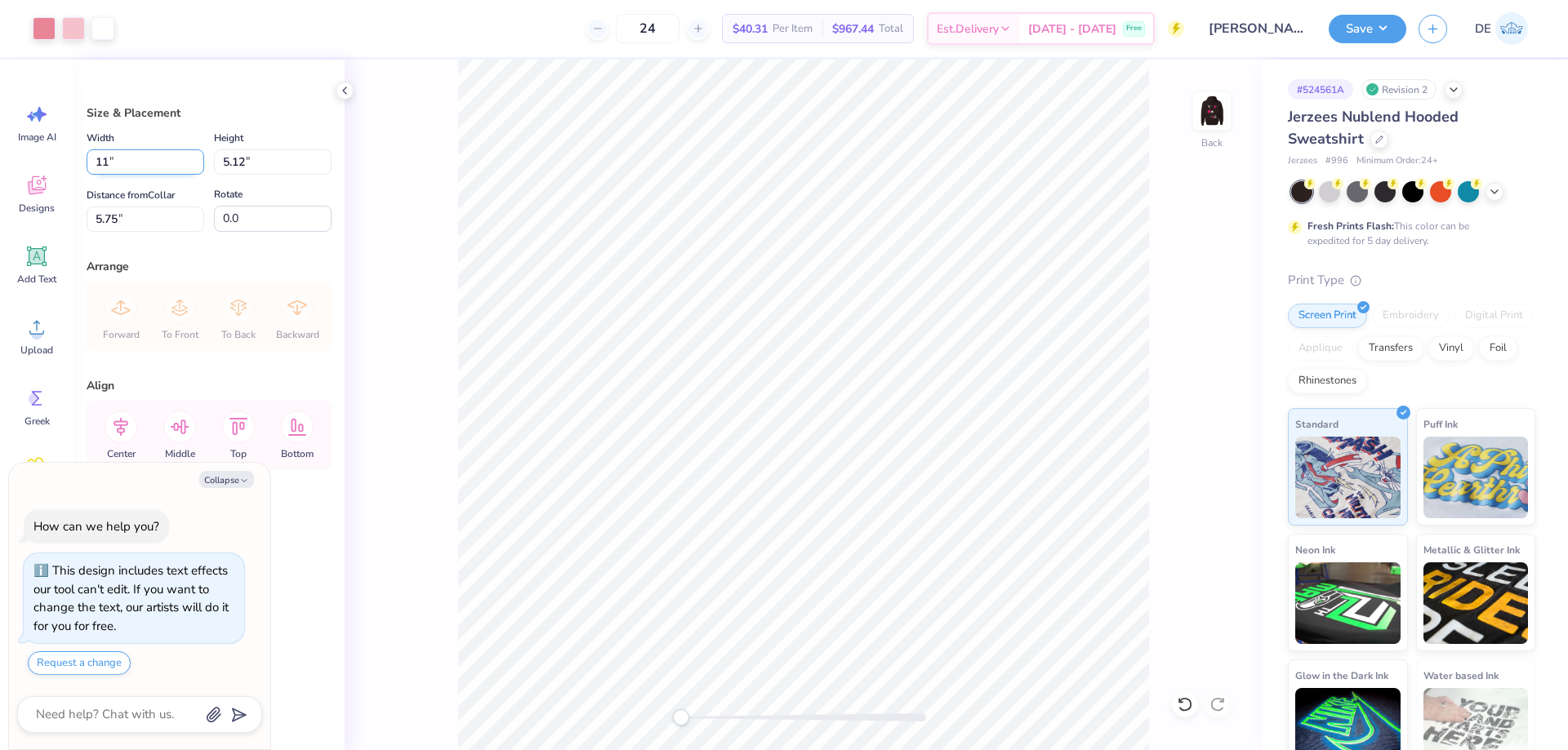
type input "11.00"
click at [1220, 111] on img at bounding box center [1211, 111] width 65 height 65
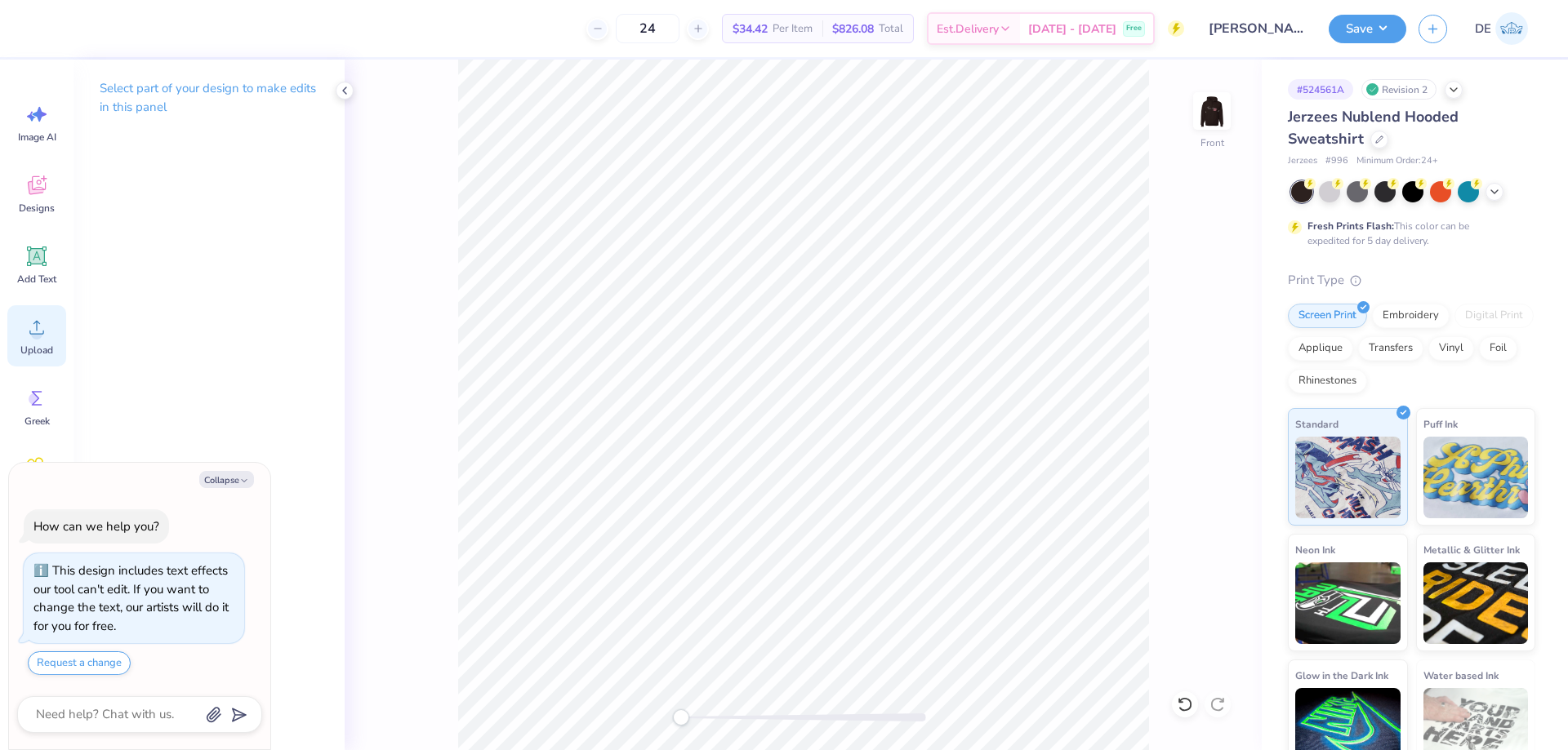
click at [31, 331] on icon at bounding box center [37, 327] width 25 height 25
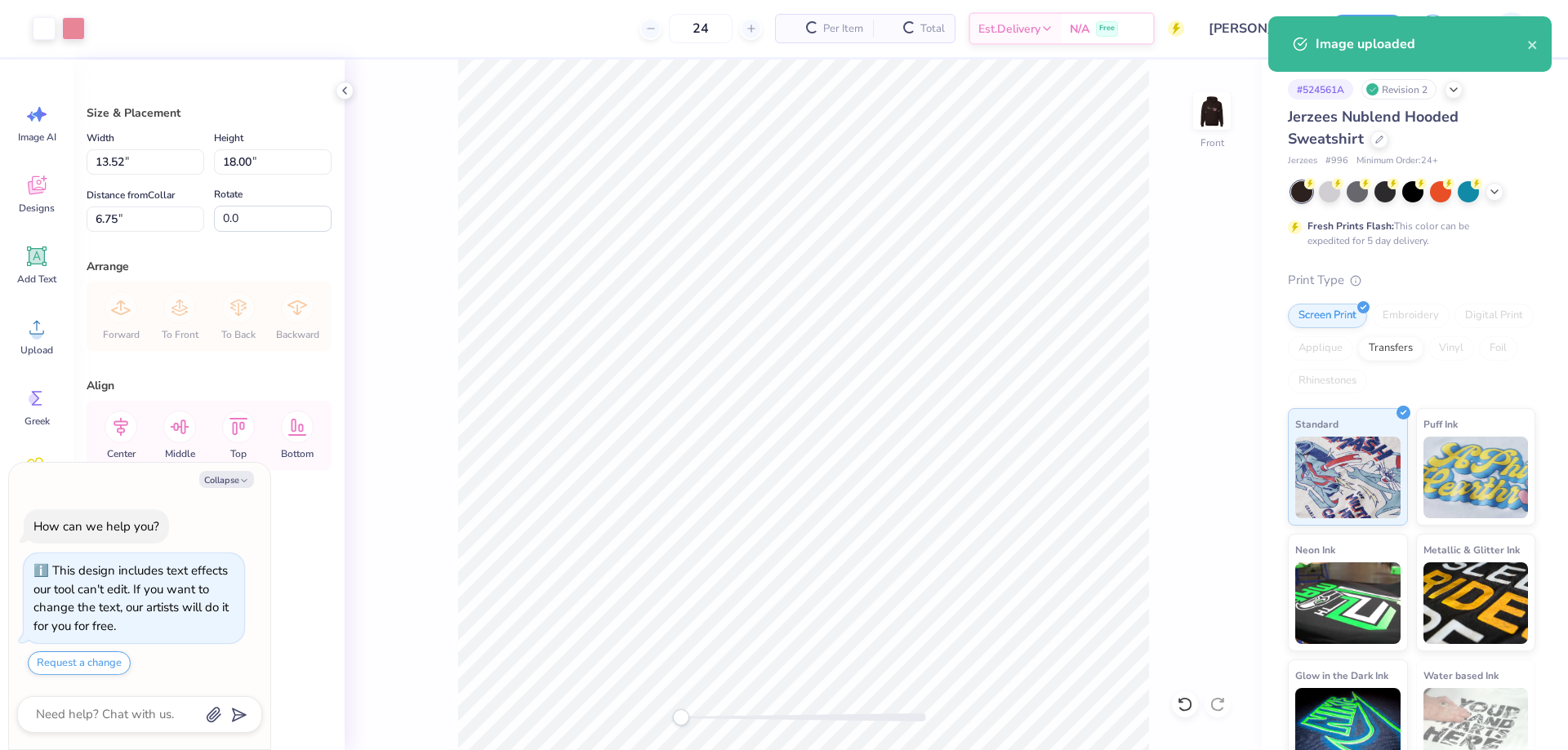
type textarea "x"
click at [242, 162] on input "18.00" at bounding box center [273, 162] width 118 height 26
type input "15"
type textarea "x"
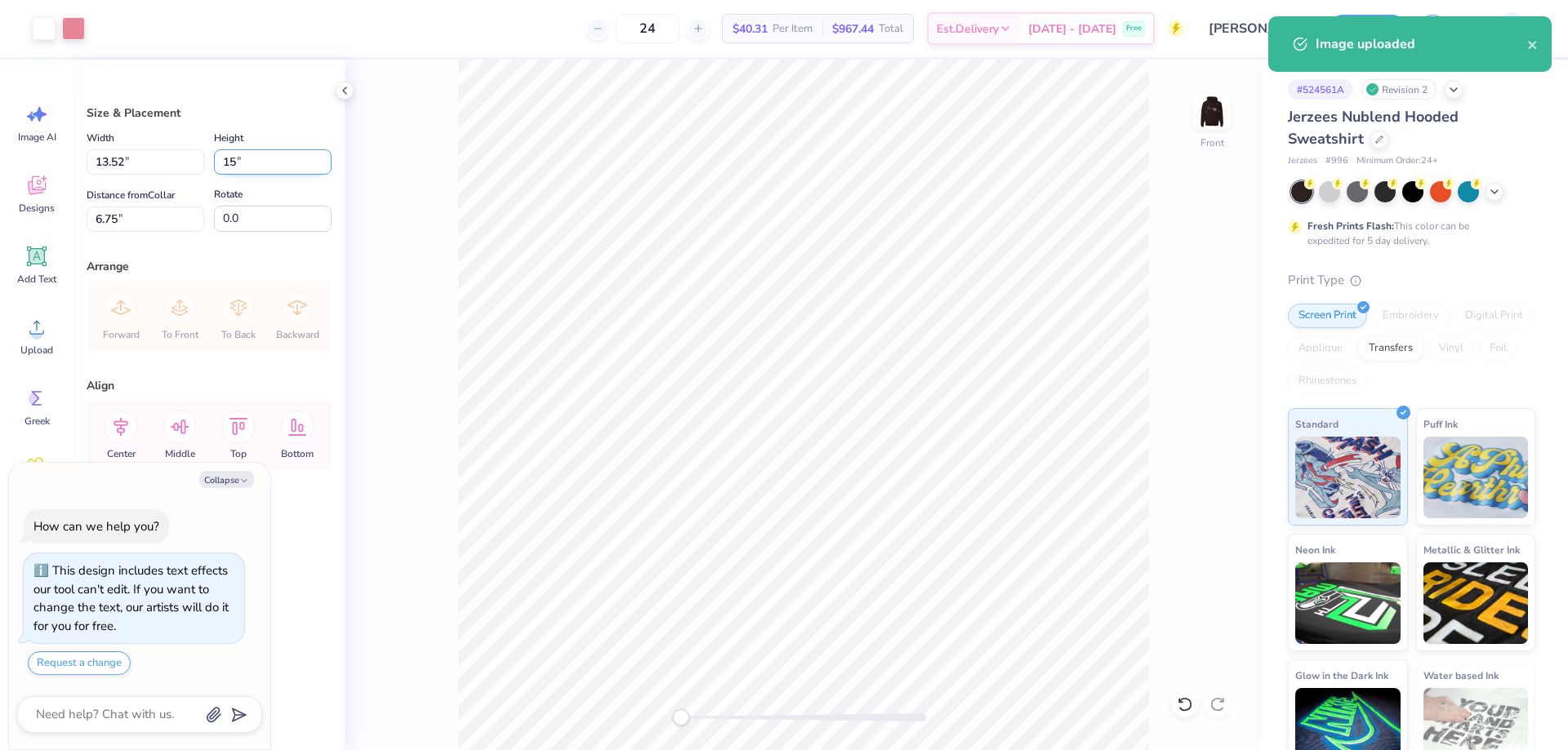
type input "11.27"
type input "15.00"
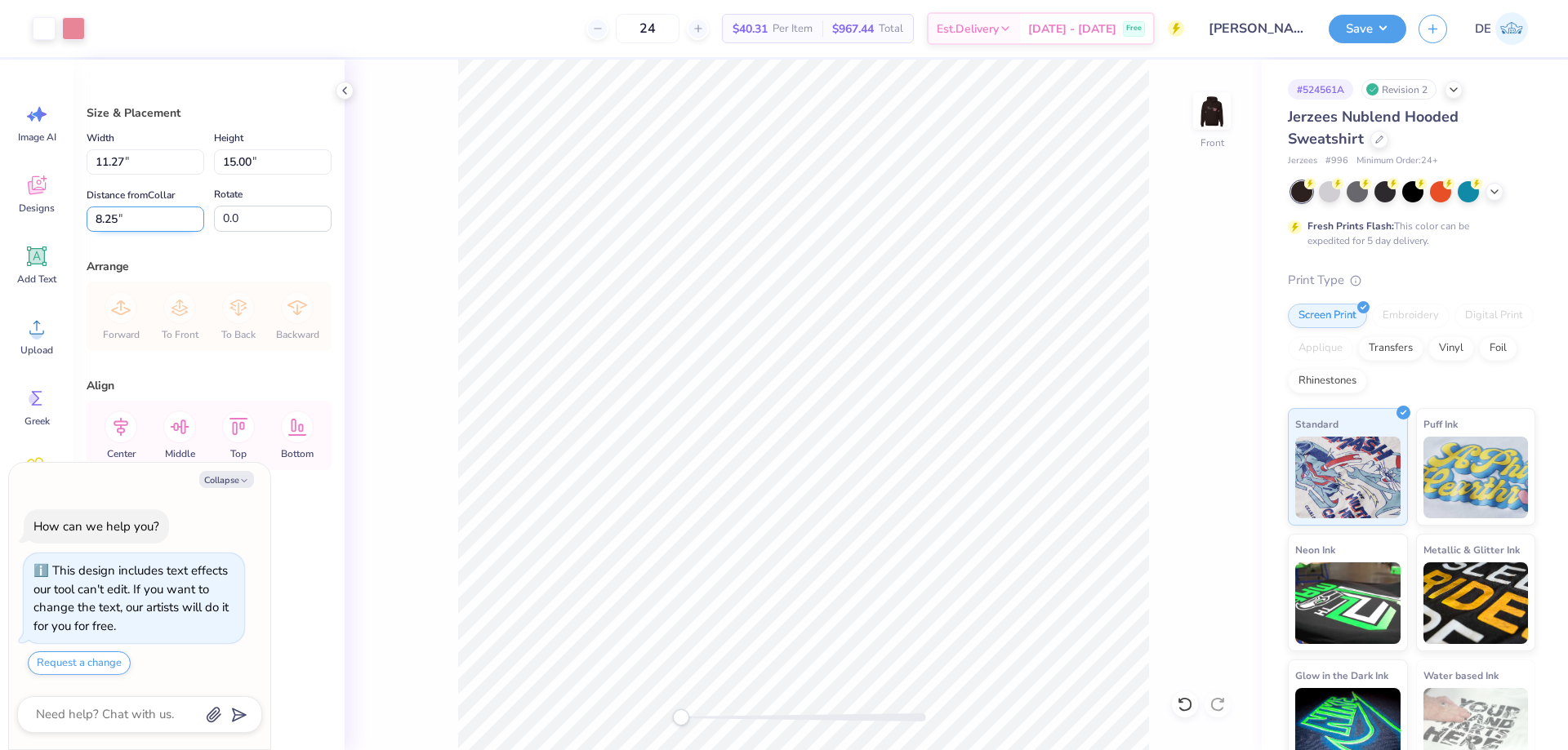
click at [153, 223] on input "8.25" at bounding box center [145, 219] width 118 height 26
type input "6"
type textarea "x"
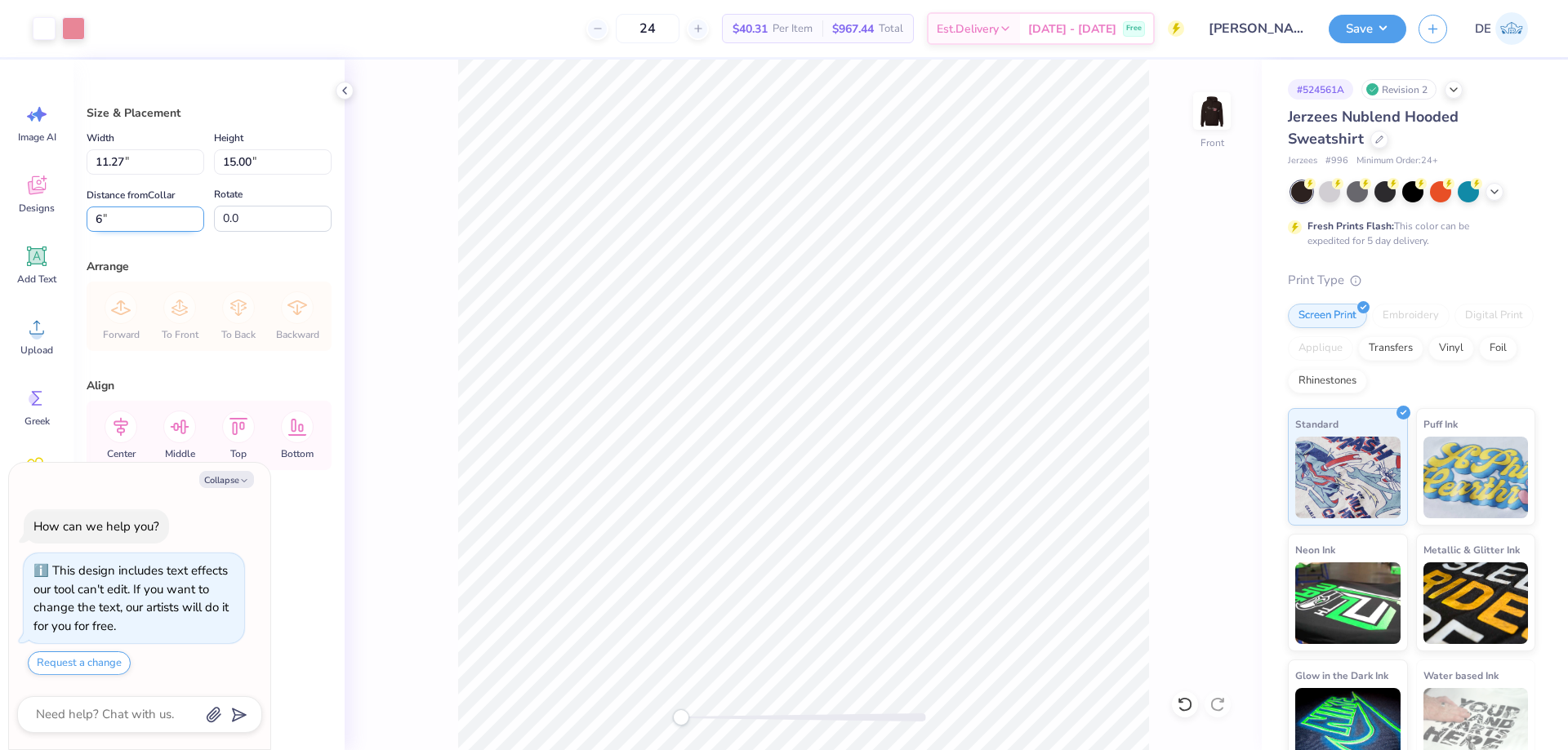
type input "6.00"
click at [456, 204] on div "Front" at bounding box center [803, 404] width 917 height 691
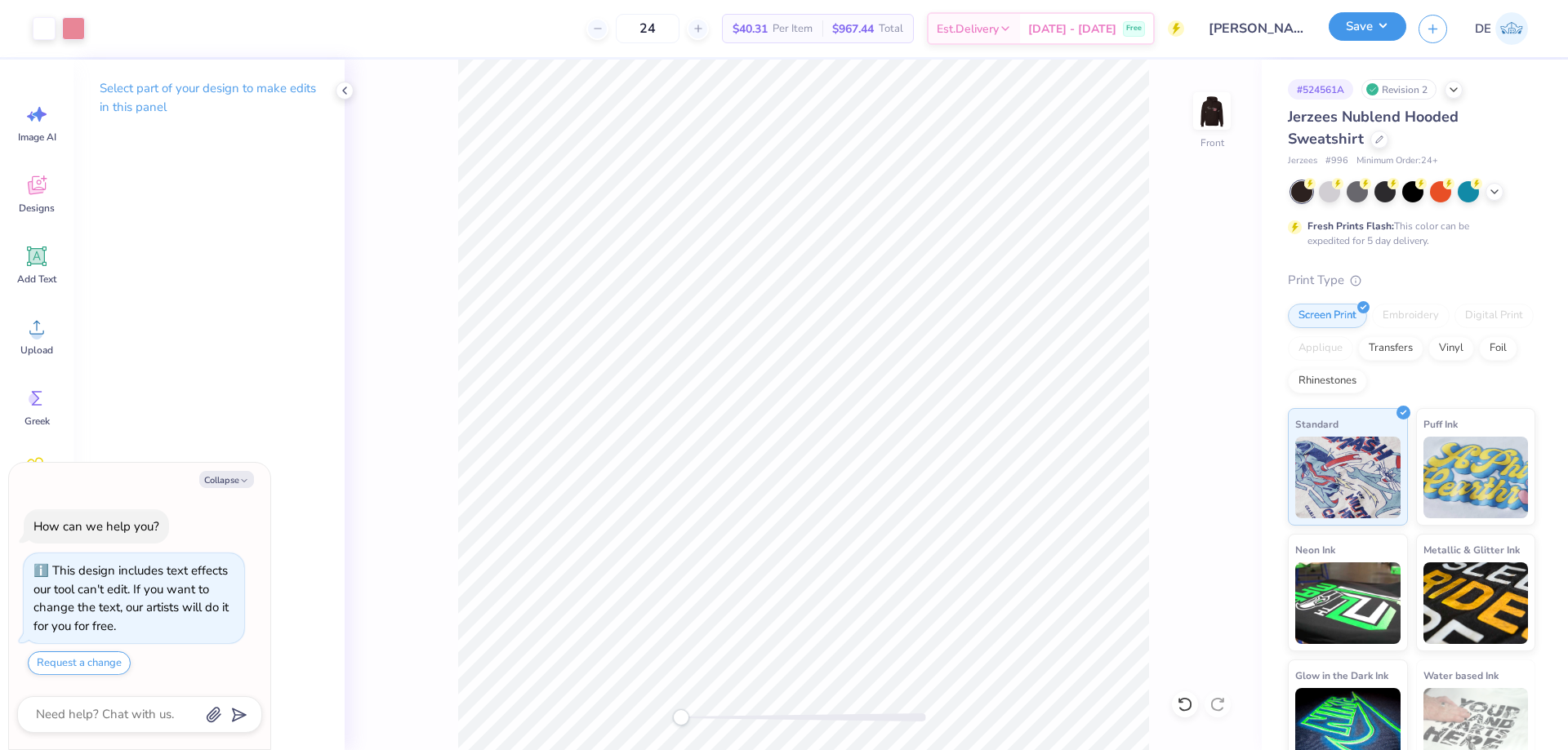
click at [1391, 28] on button "Save" at bounding box center [1366, 26] width 78 height 29
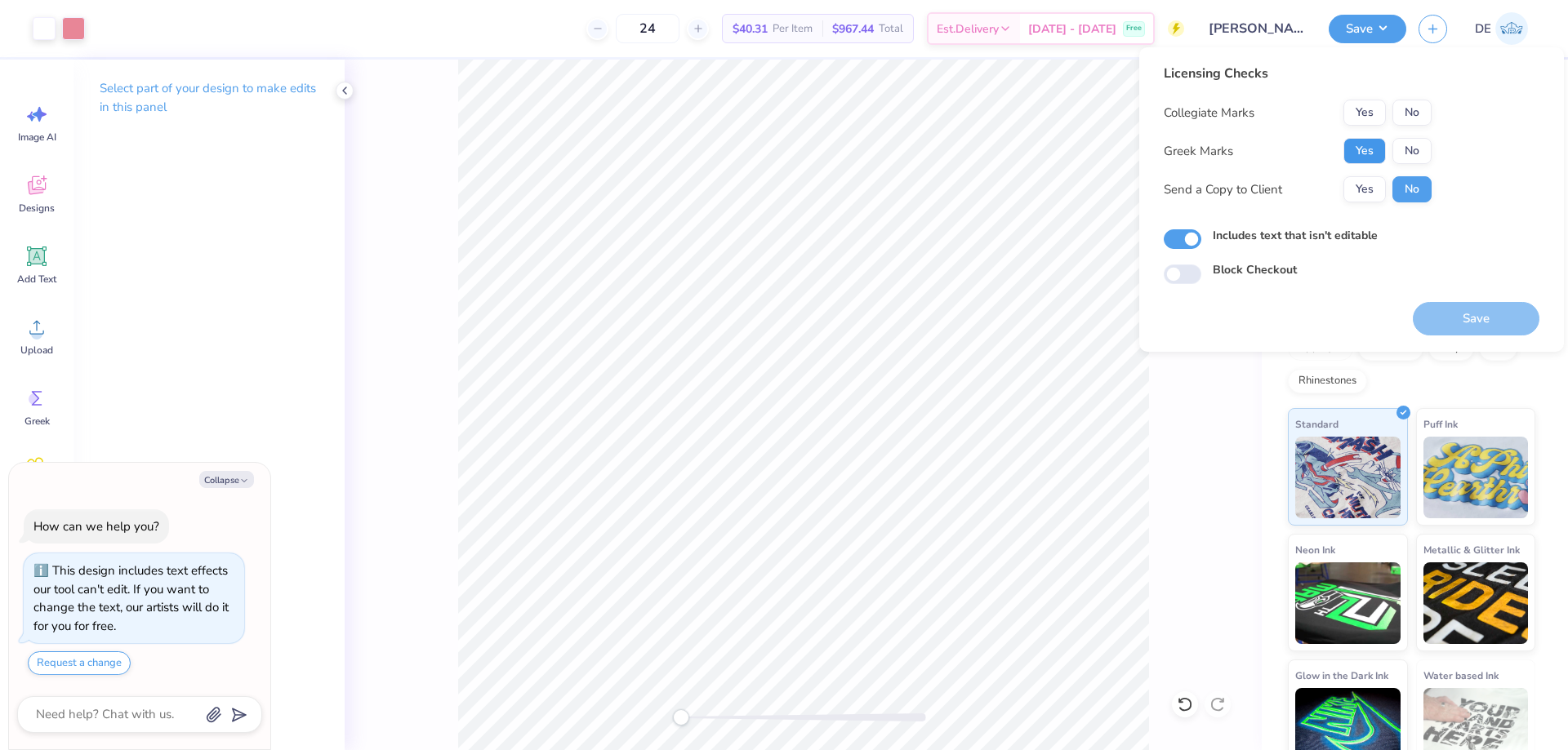
click at [1365, 149] on button "Yes" at bounding box center [1363, 151] width 42 height 26
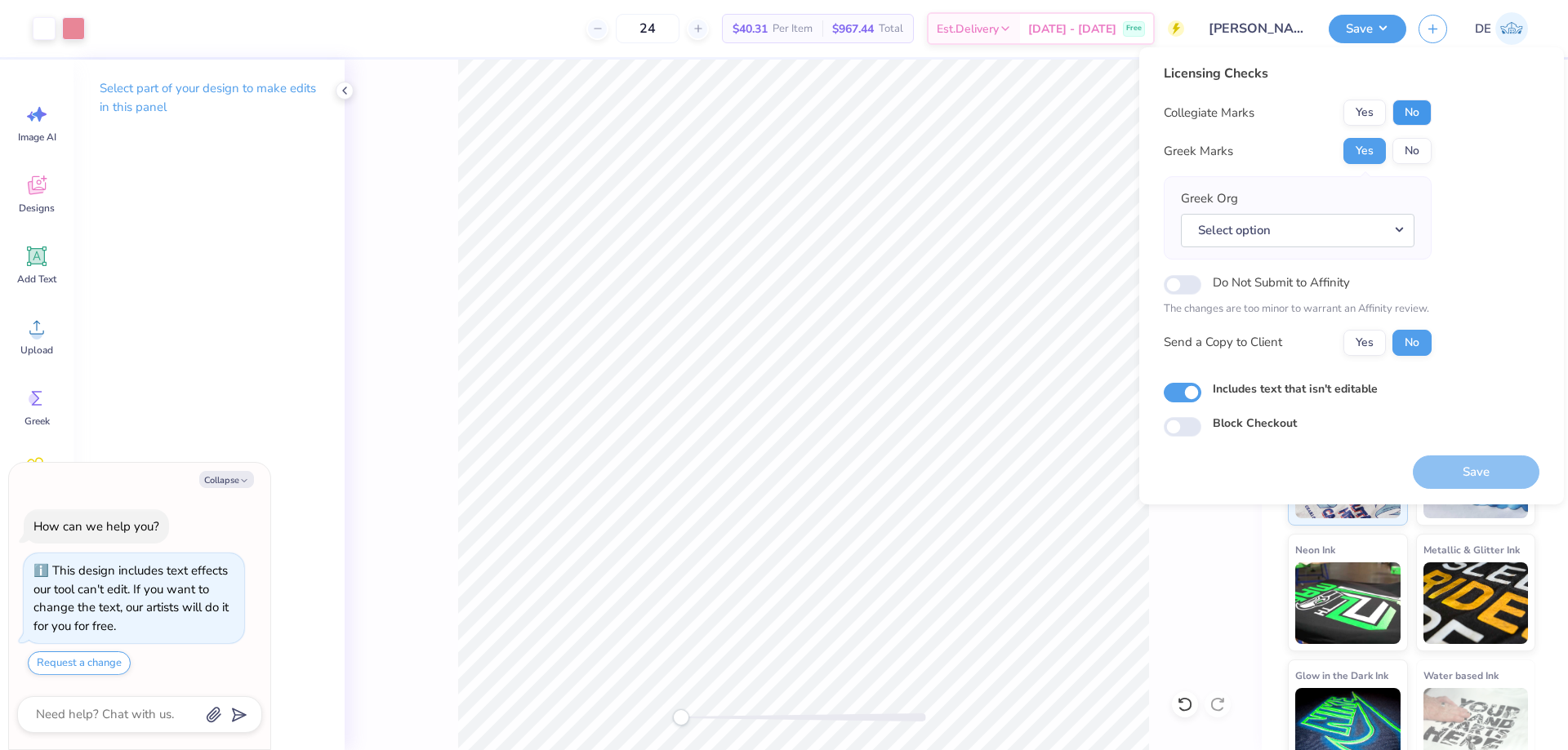
click at [1415, 113] on button "No" at bounding box center [1412, 113] width 40 height 26
click at [1330, 235] on button "Select option" at bounding box center [1297, 231] width 233 height 34
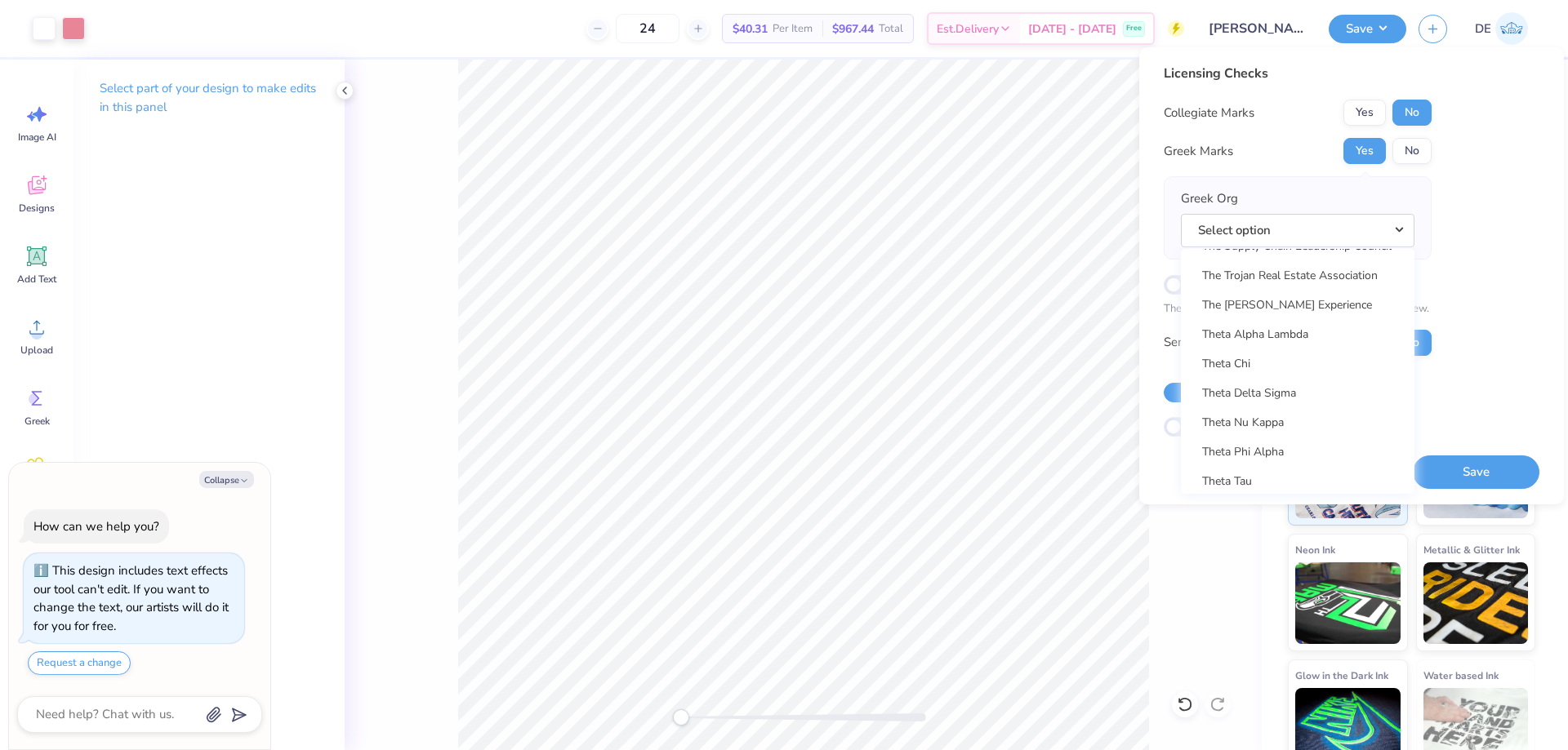
scroll to position [12085, 0]
click at [1261, 446] on link "Theta Phi Alpha" at bounding box center [1297, 442] width 220 height 27
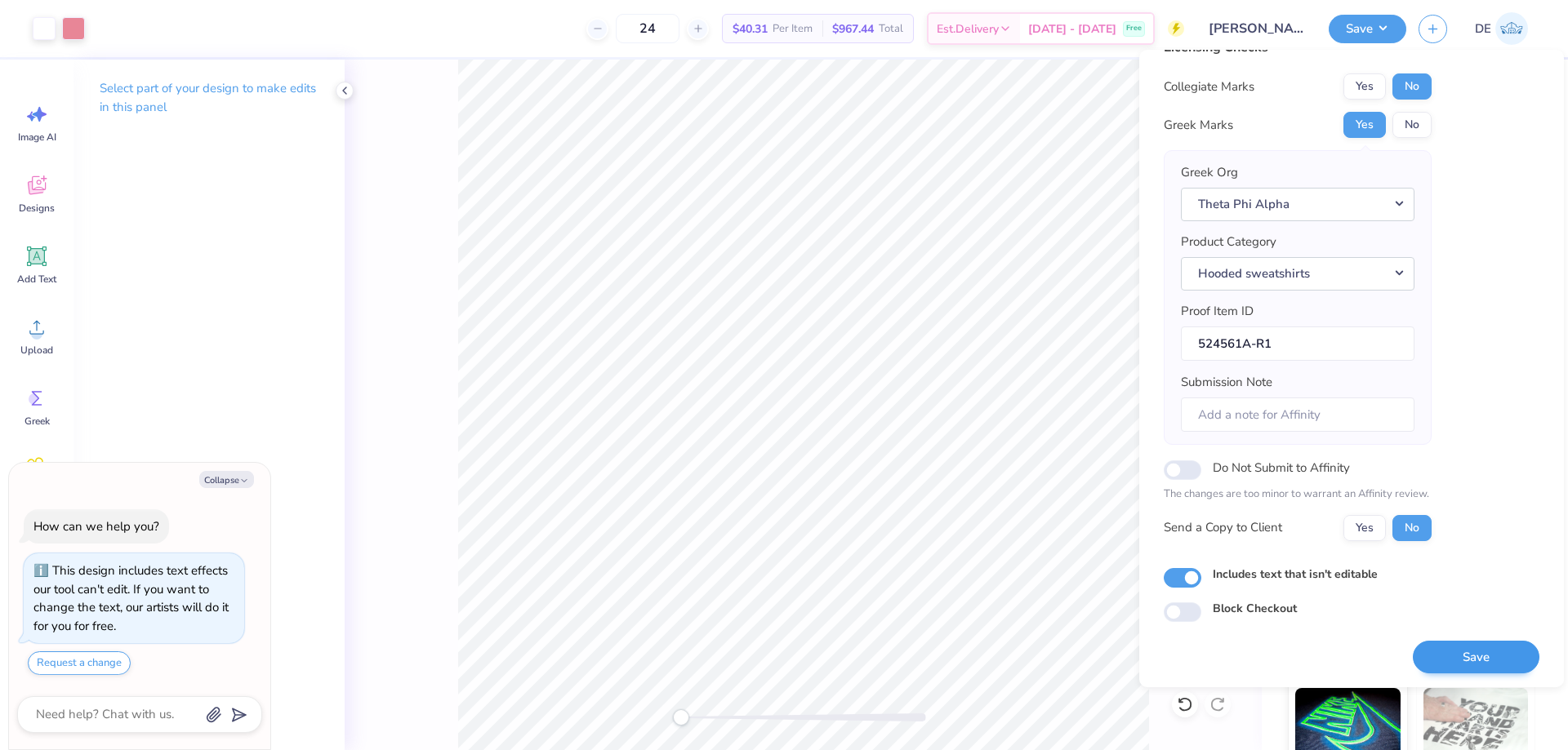
scroll to position [31, 0]
click at [1477, 654] on button "Save" at bounding box center [1476, 655] width 126 height 34
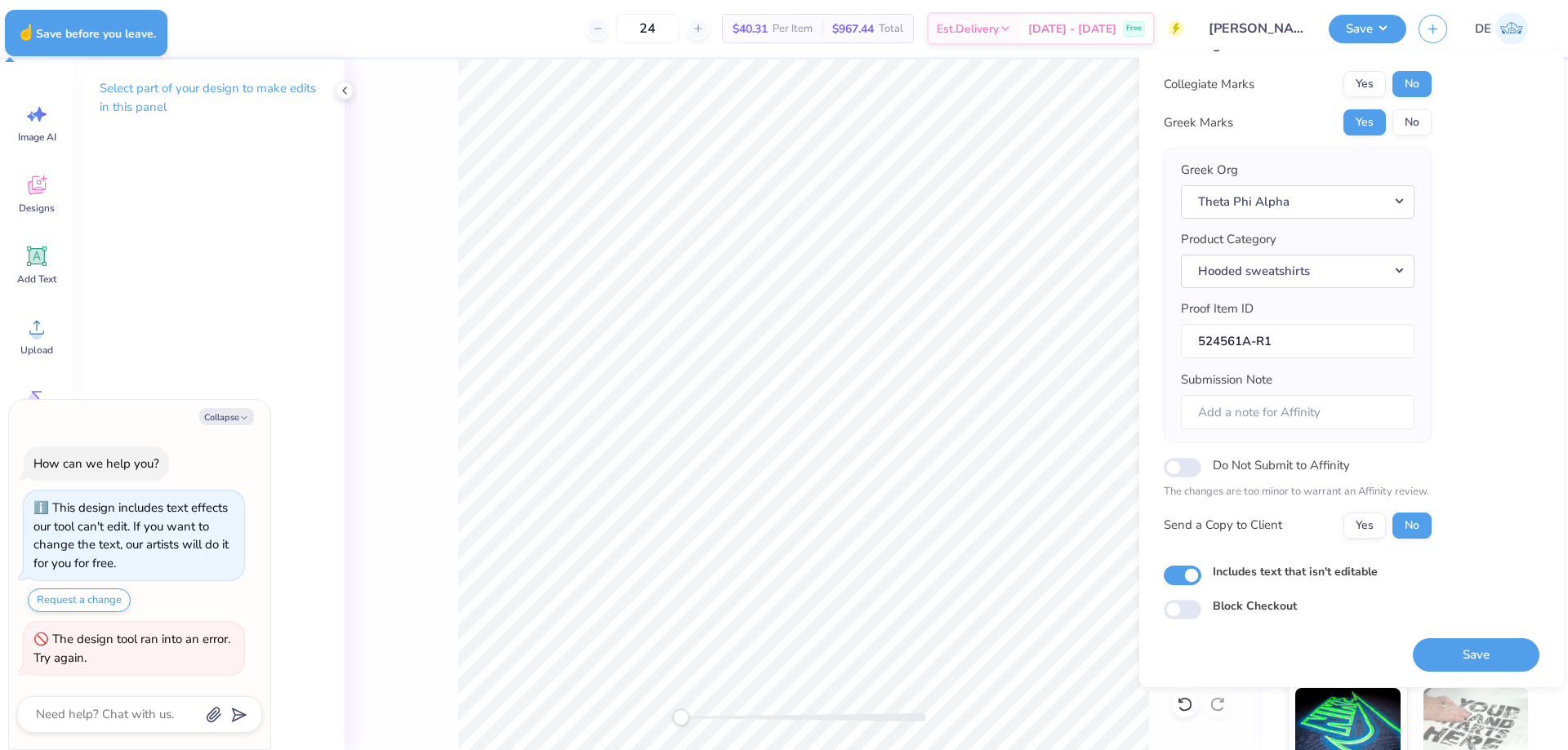
type textarea "x"
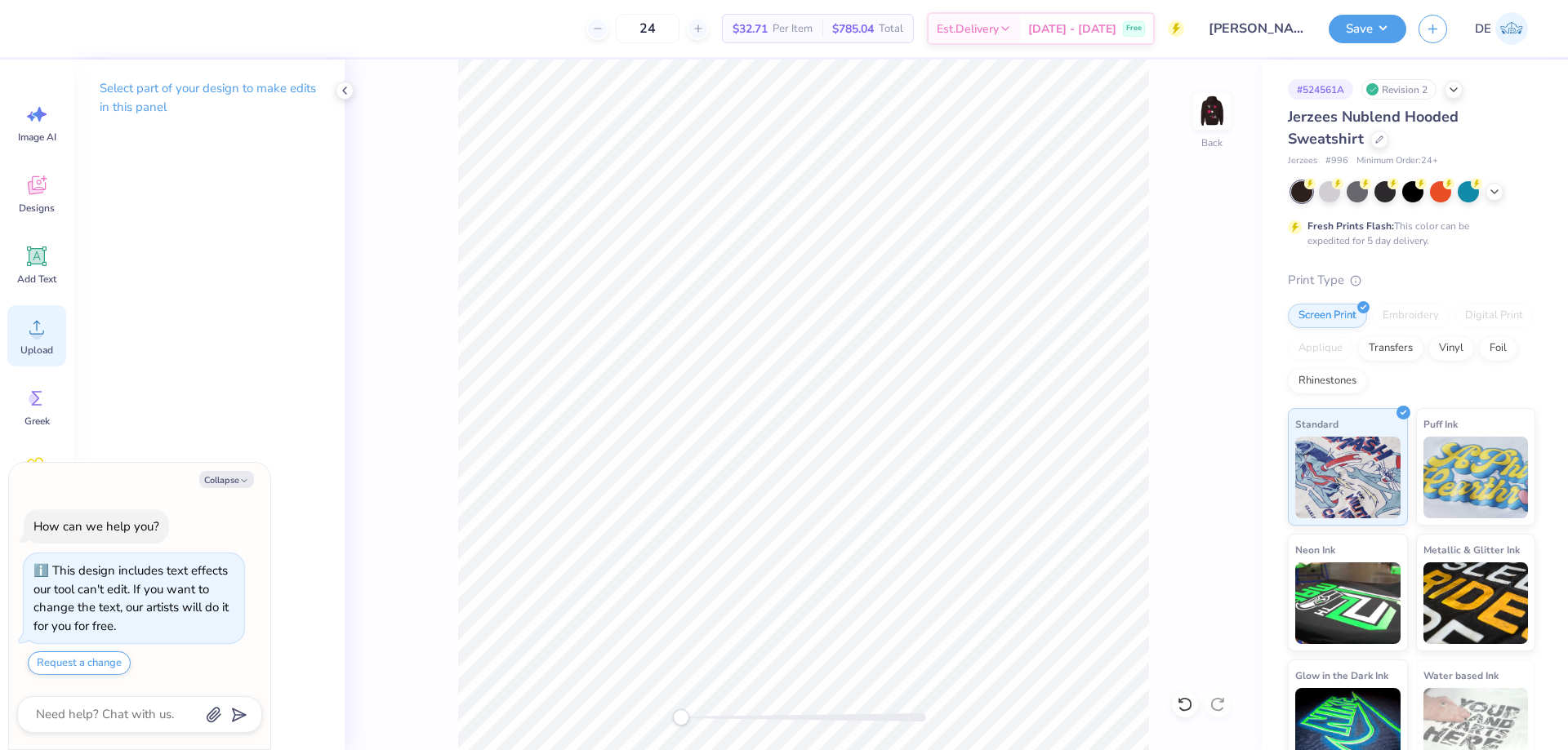
click at [25, 351] on span "Upload" at bounding box center [37, 350] width 33 height 13
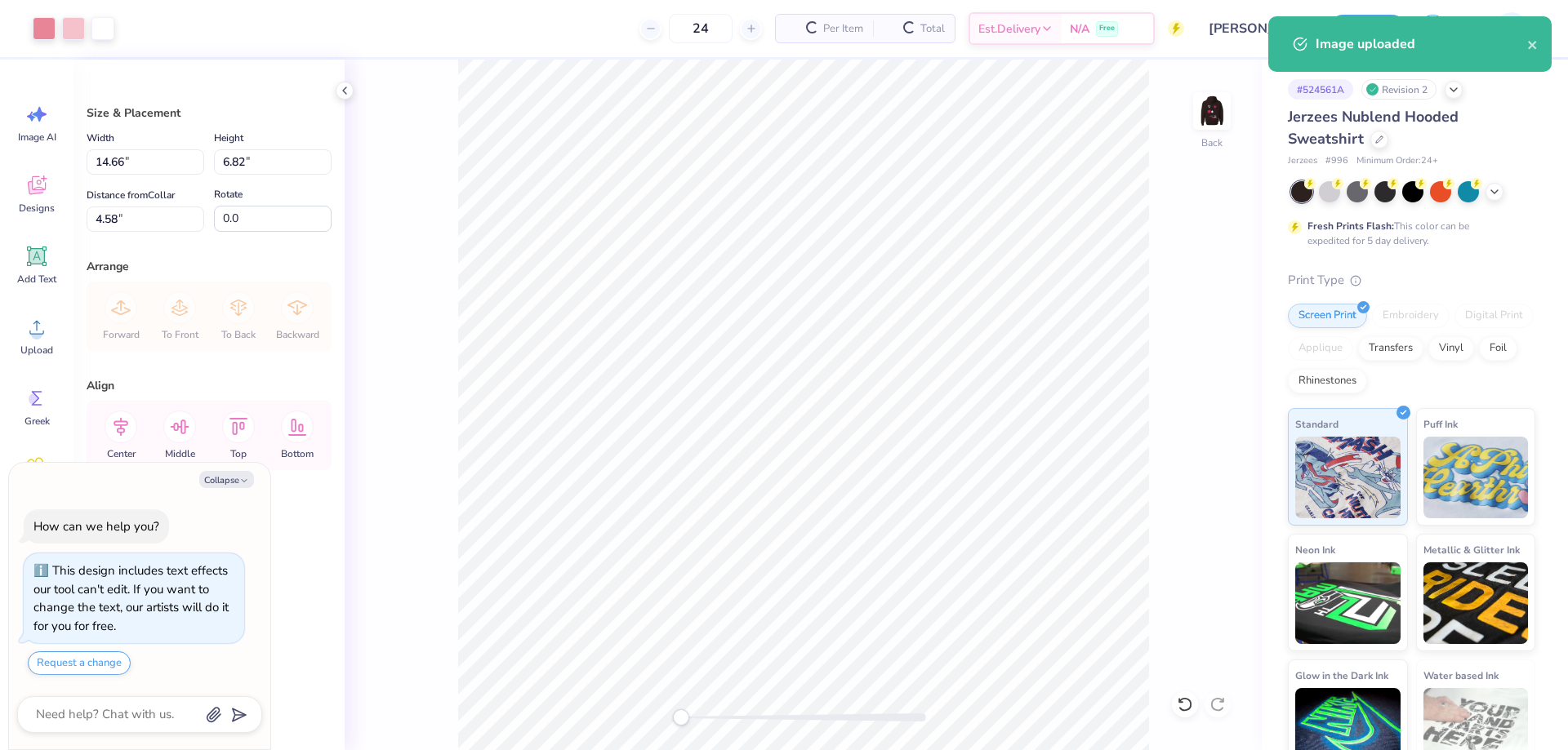
type textarea "x"
click at [138, 163] on input "14.66" at bounding box center [145, 162] width 118 height 26
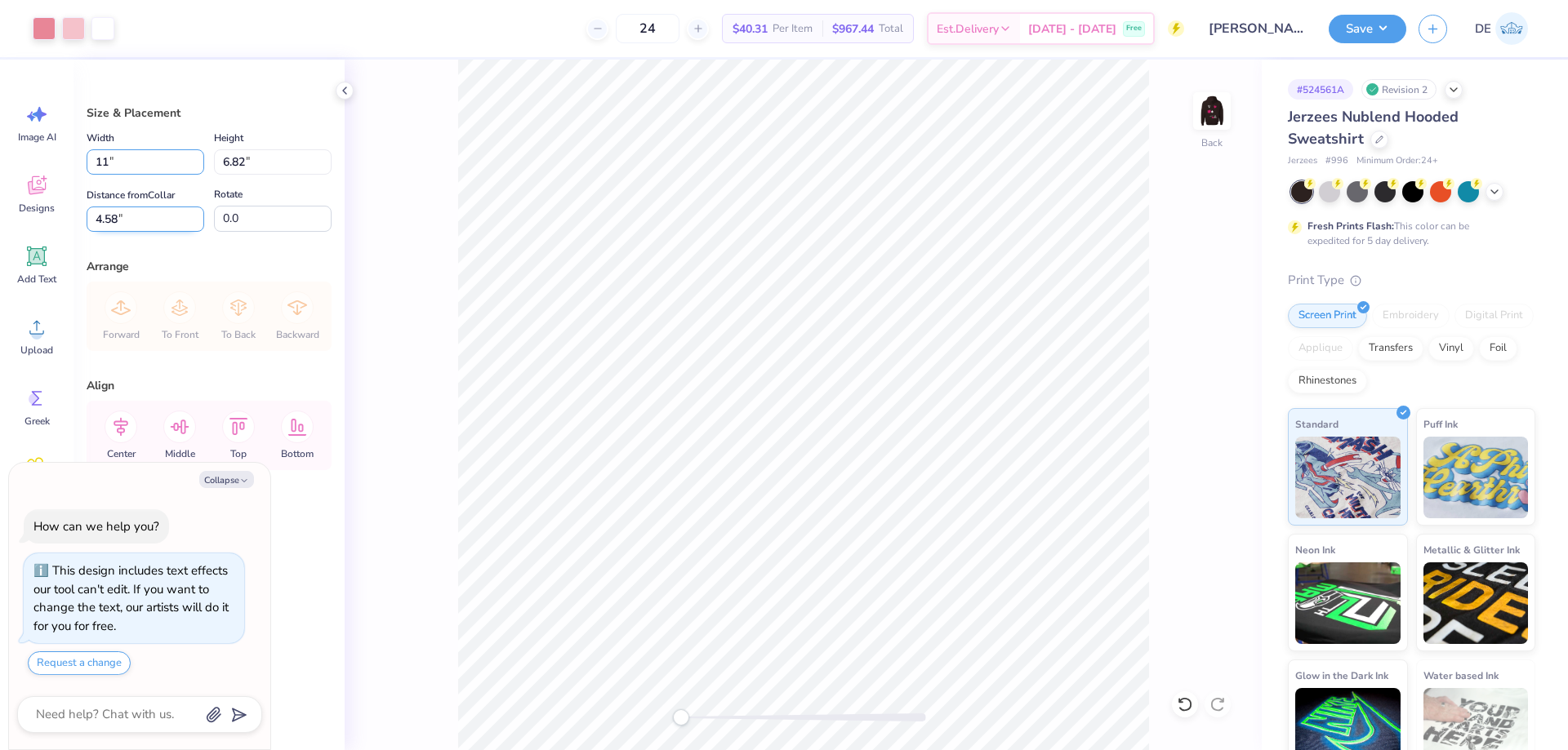
type input "11"
type textarea "x"
type input "10.99"
type input "5.12"
click at [119, 215] on input "5.44" at bounding box center [145, 219] width 118 height 26
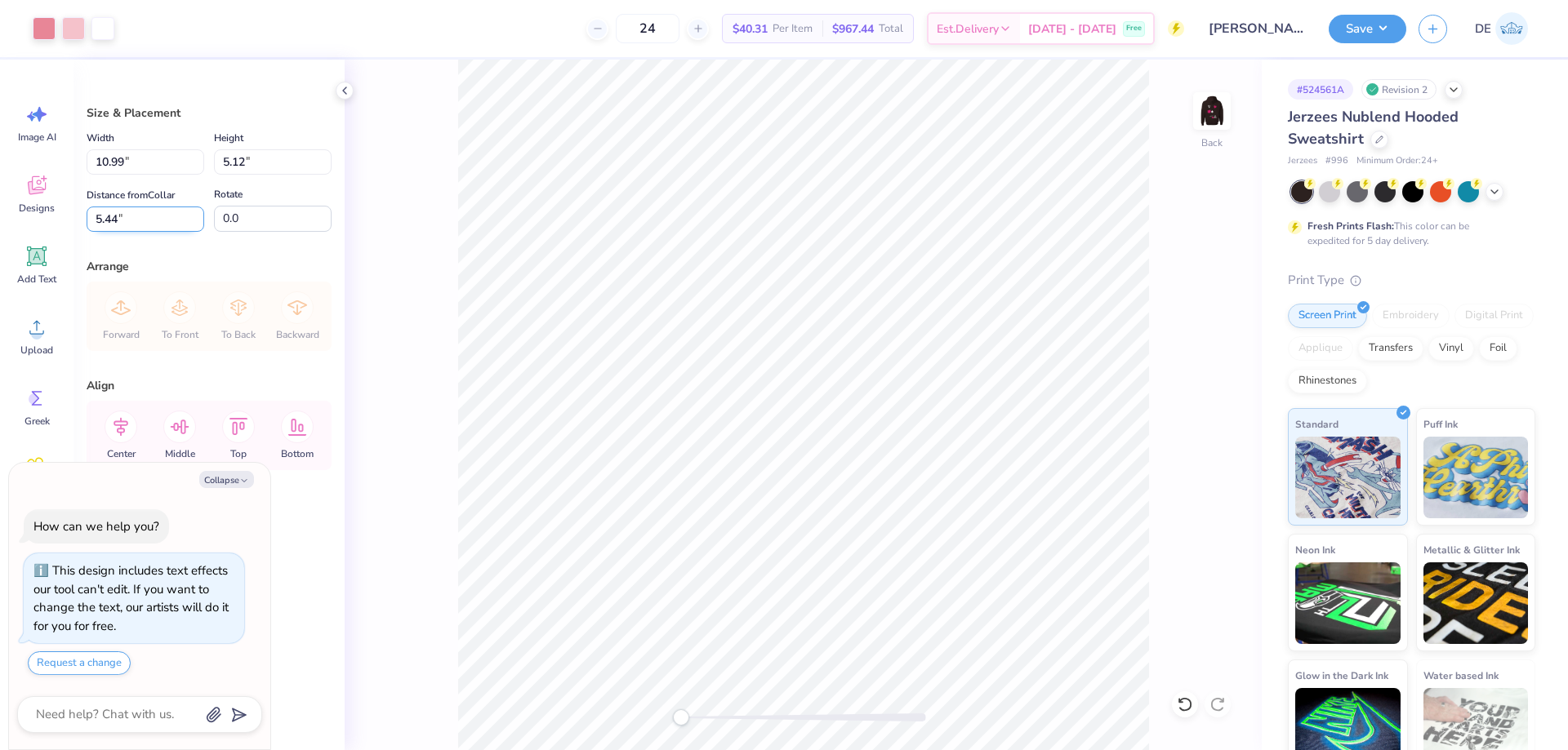
click at [119, 215] on input "5.44" at bounding box center [145, 219] width 118 height 26
type input "6"
type textarea "x"
type input "6.00"
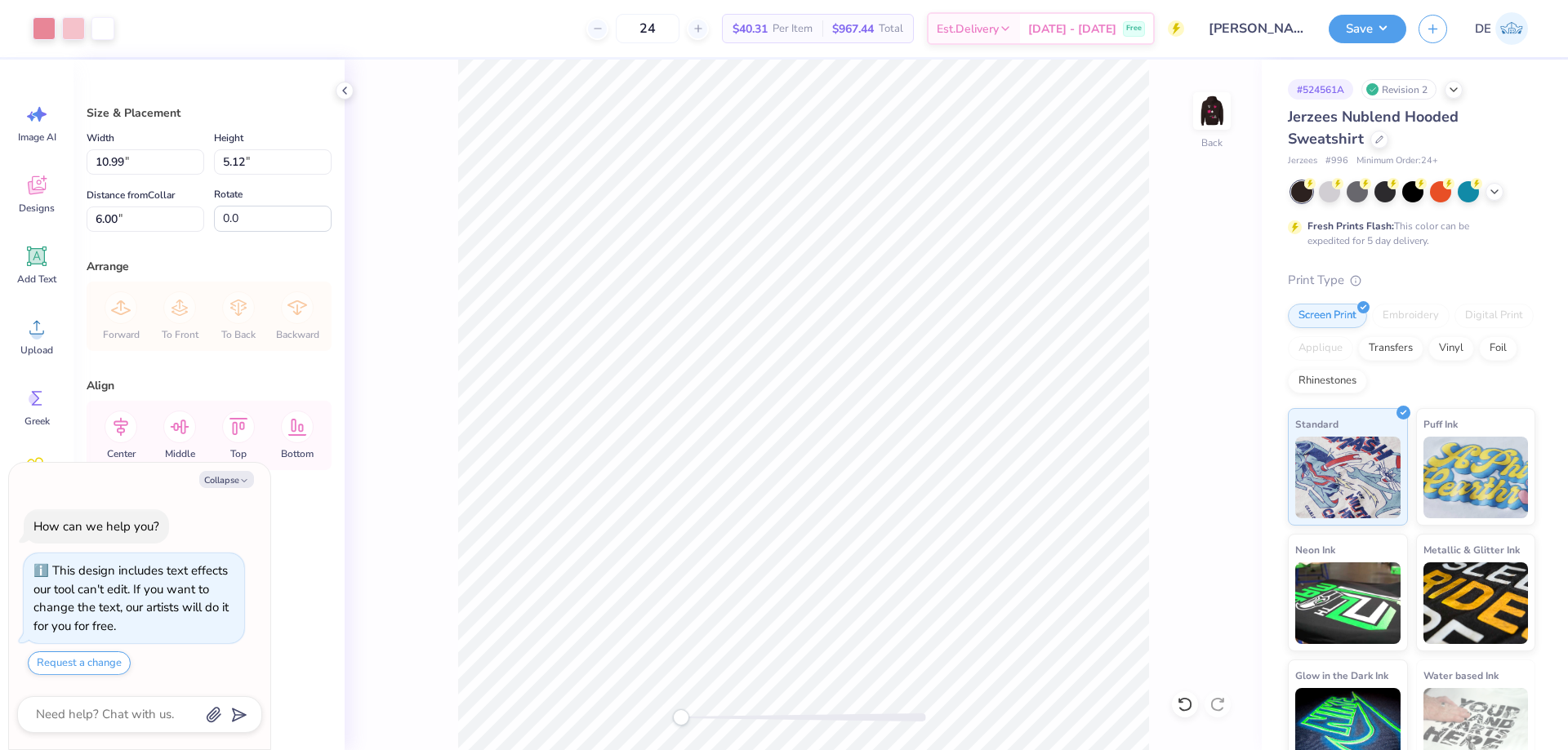
type textarea "x"
drag, startPoint x: 70, startPoint y: 218, endPoint x: 24, endPoint y: 210, distance: 46.7
click at [24, 210] on div "Art colors 24 $40.31 Per Item $967.44 Total Est. Delivery Oct 9 - 12 Free Desig…" at bounding box center [784, 375] width 1568 height 750
type input "5.5"
type textarea "x"
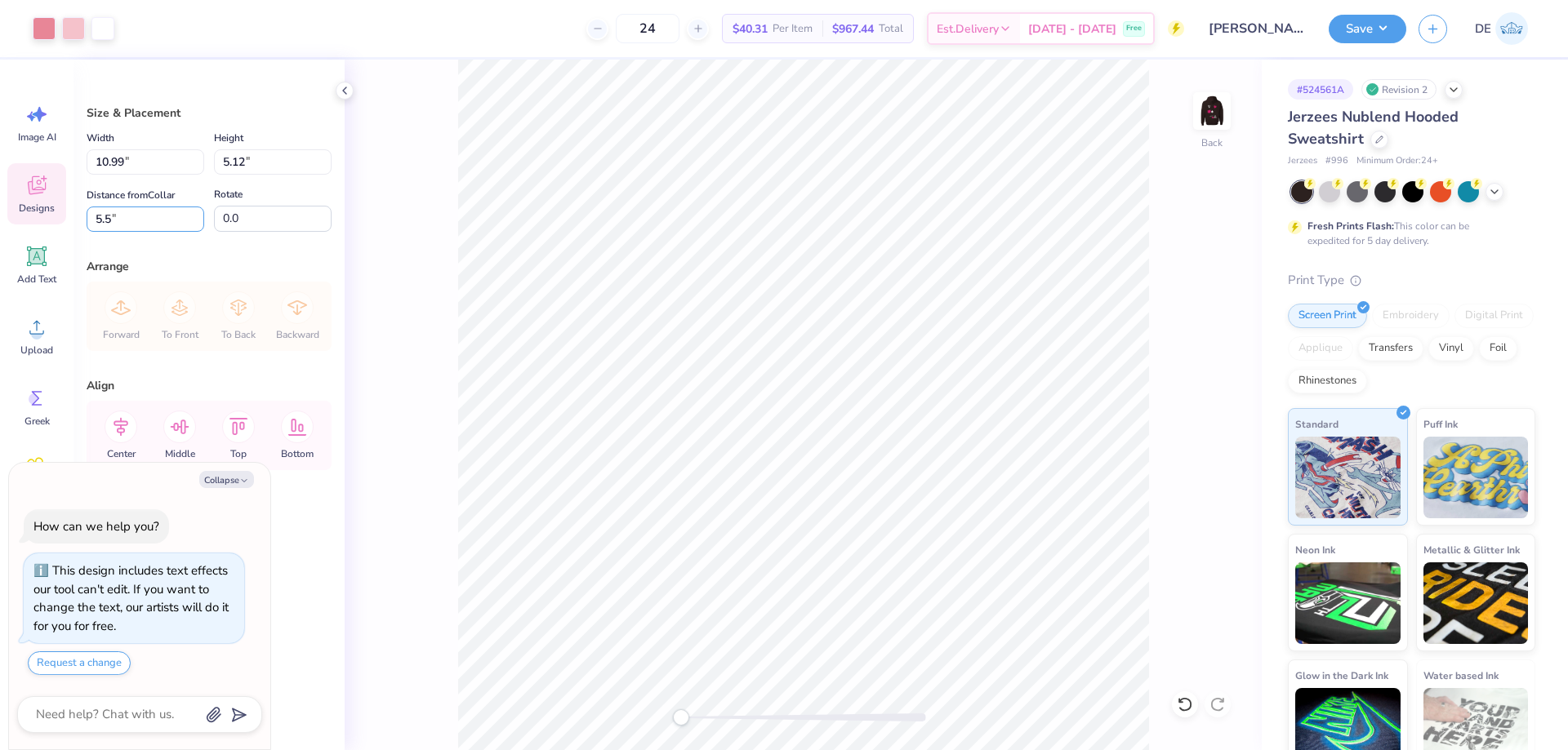
type input "5.50"
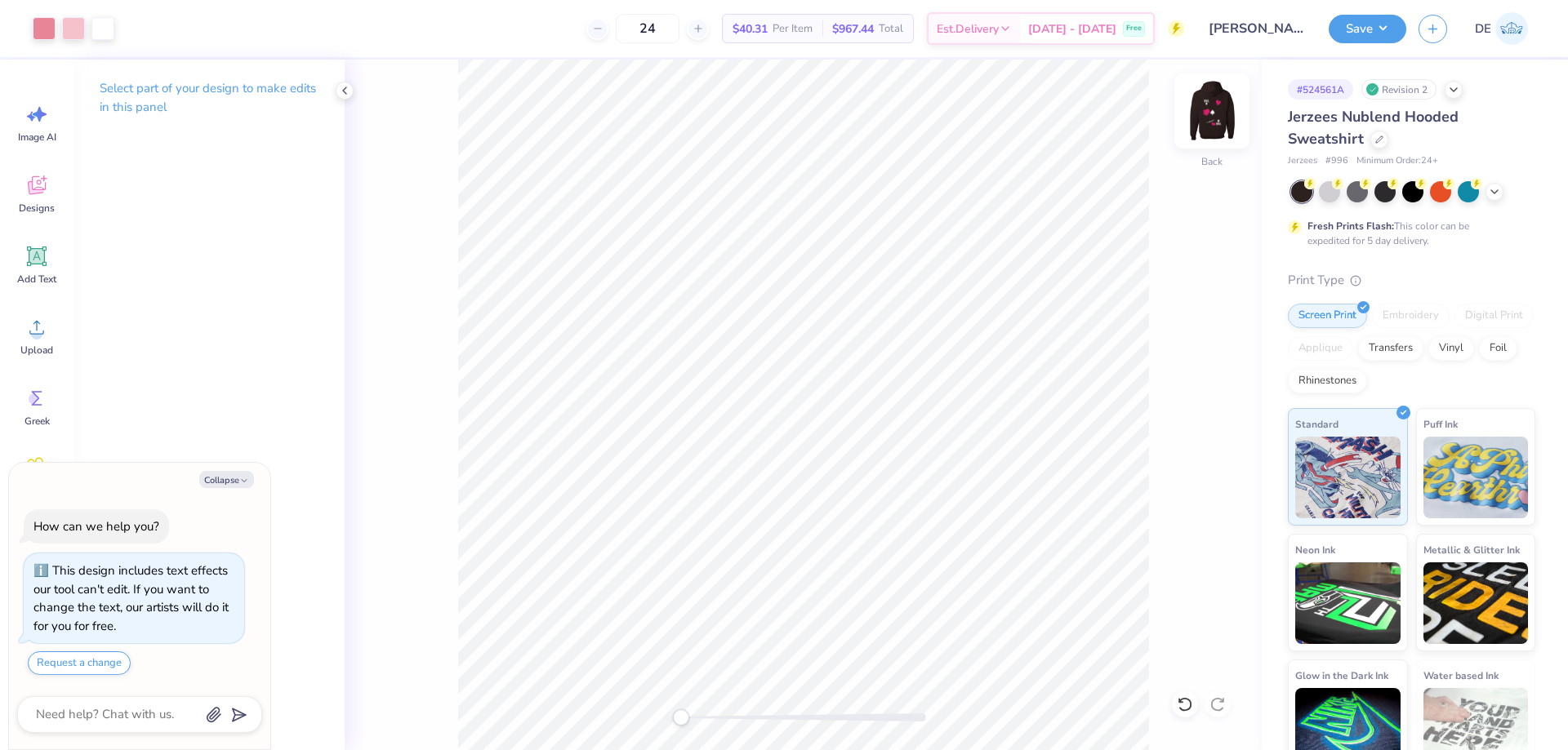
click at [1218, 132] on img at bounding box center [1211, 111] width 65 height 65
click at [53, 330] on div "Upload" at bounding box center [36, 336] width 58 height 61
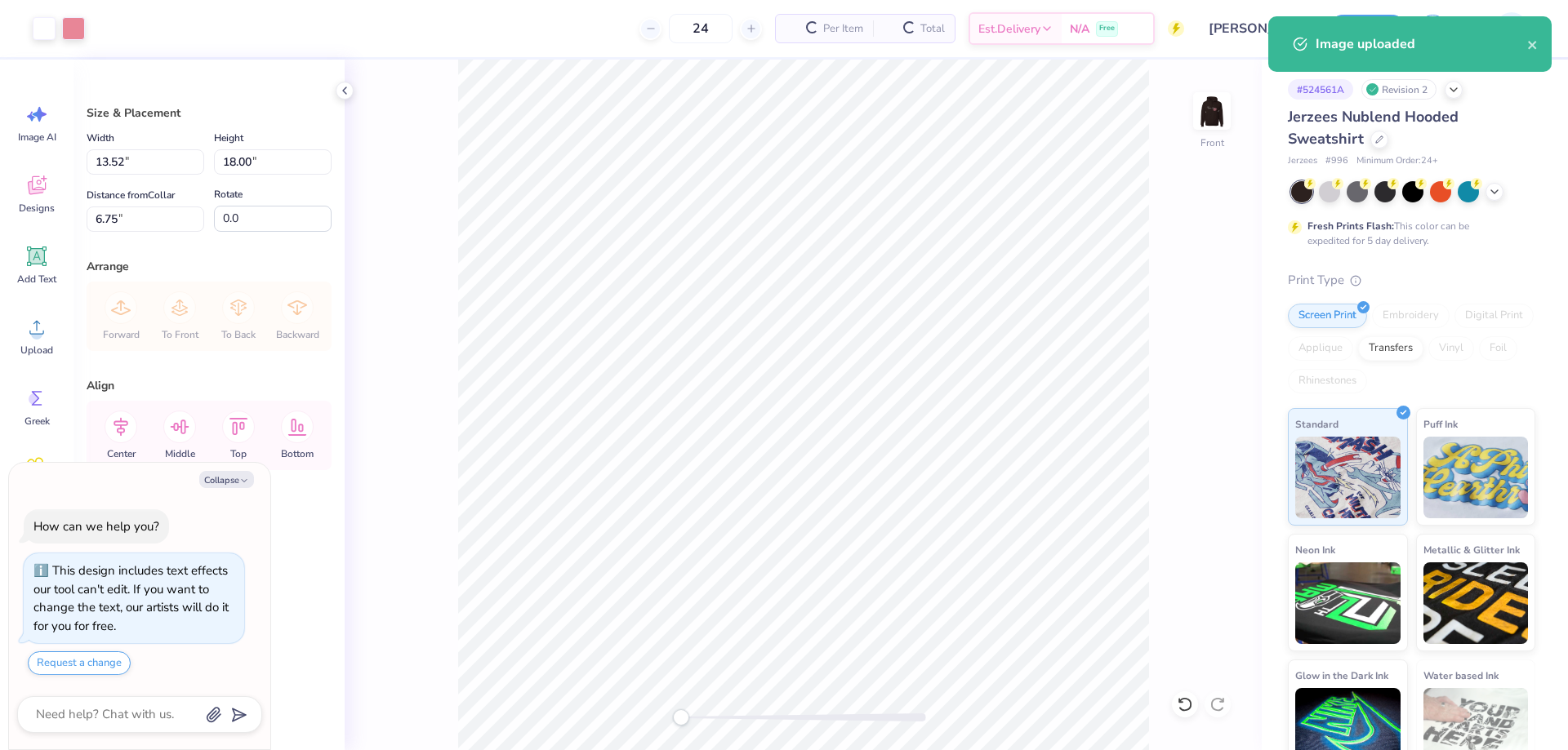
type textarea "x"
click at [255, 165] on input "18.00" at bounding box center [273, 162] width 118 height 26
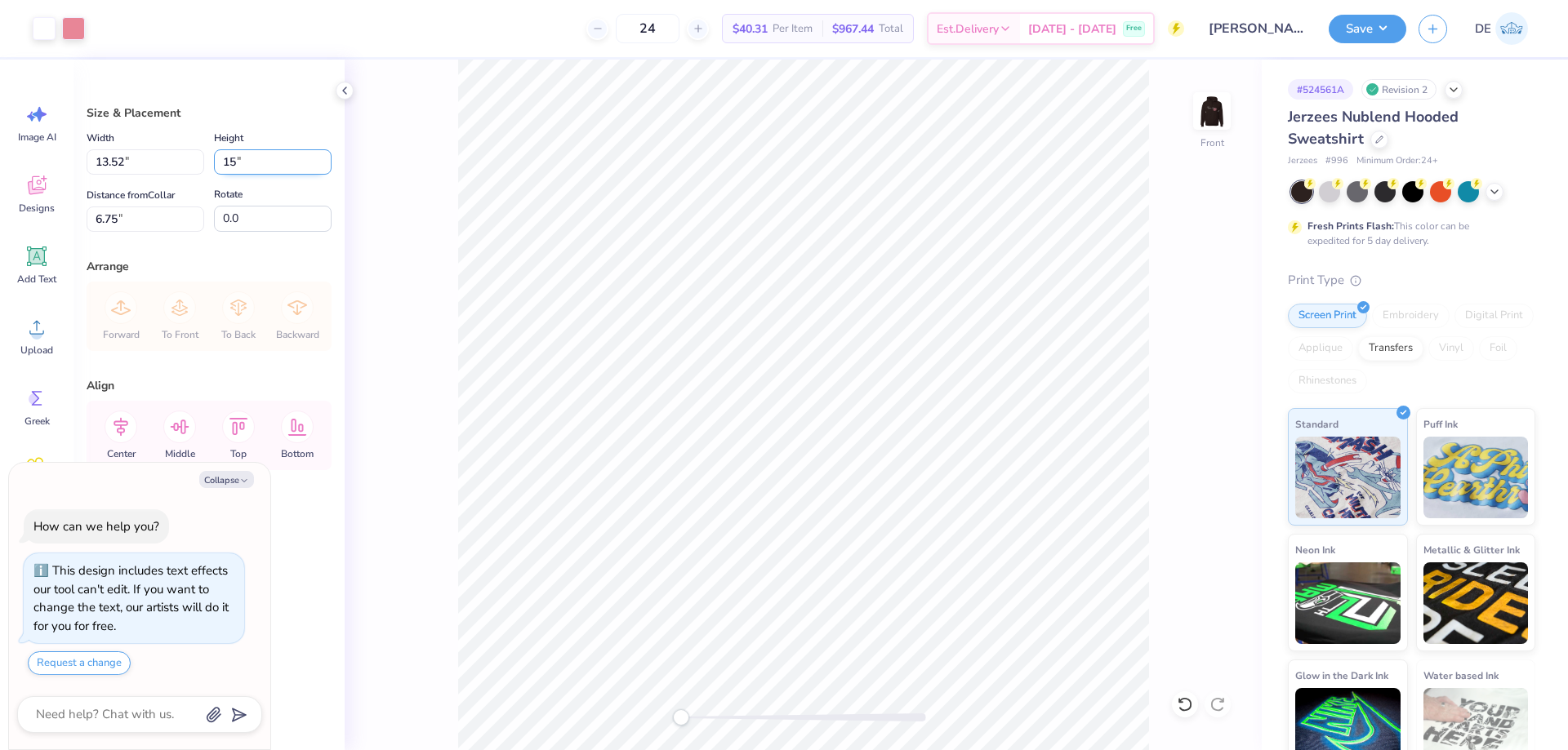
type input "15"
type textarea "x"
type input "11.27"
type input "15.00"
click at [138, 219] on input "8.25" at bounding box center [145, 219] width 118 height 26
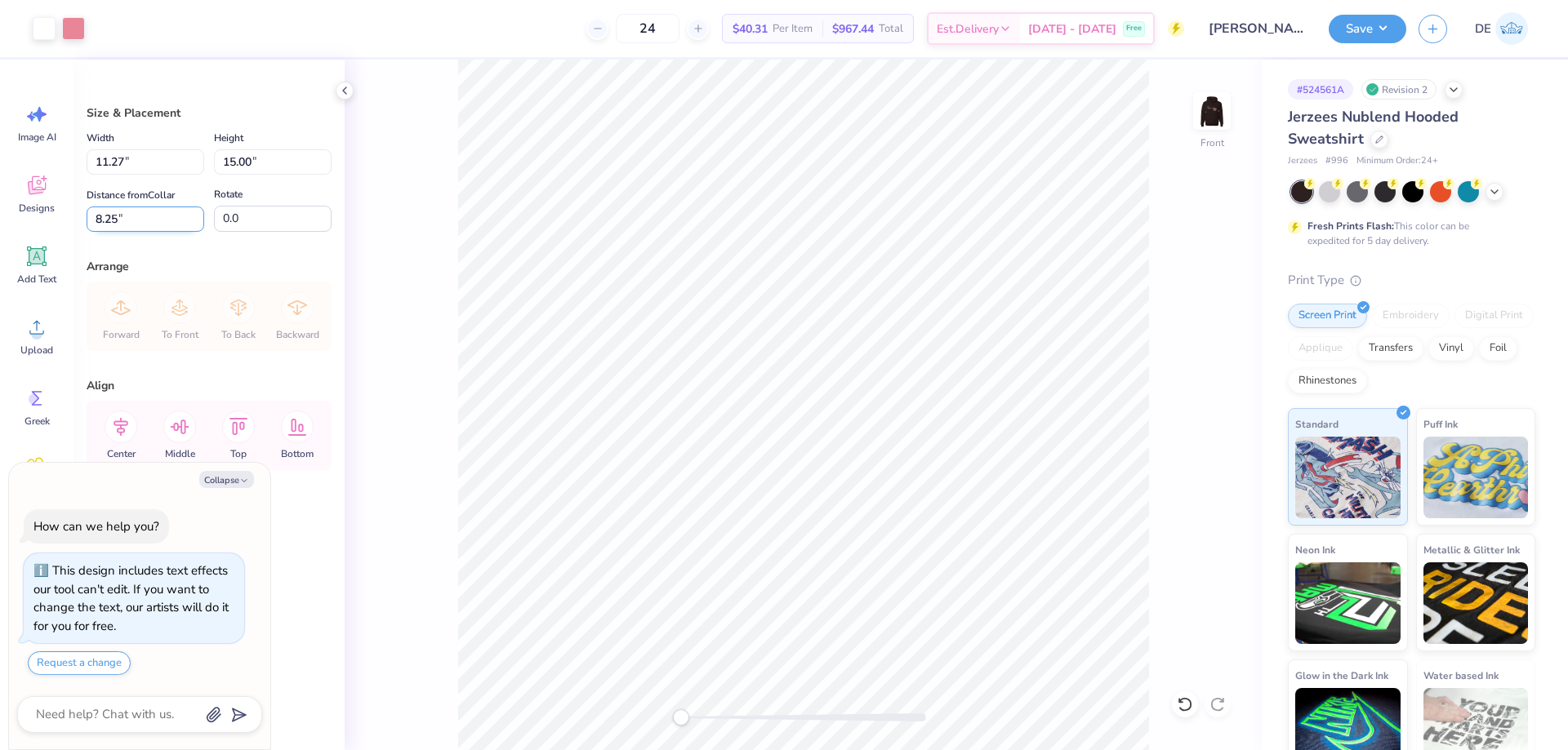
click at [138, 219] on input "8.25" at bounding box center [145, 219] width 118 height 26
type input "7"
type input "6"
type textarea "x"
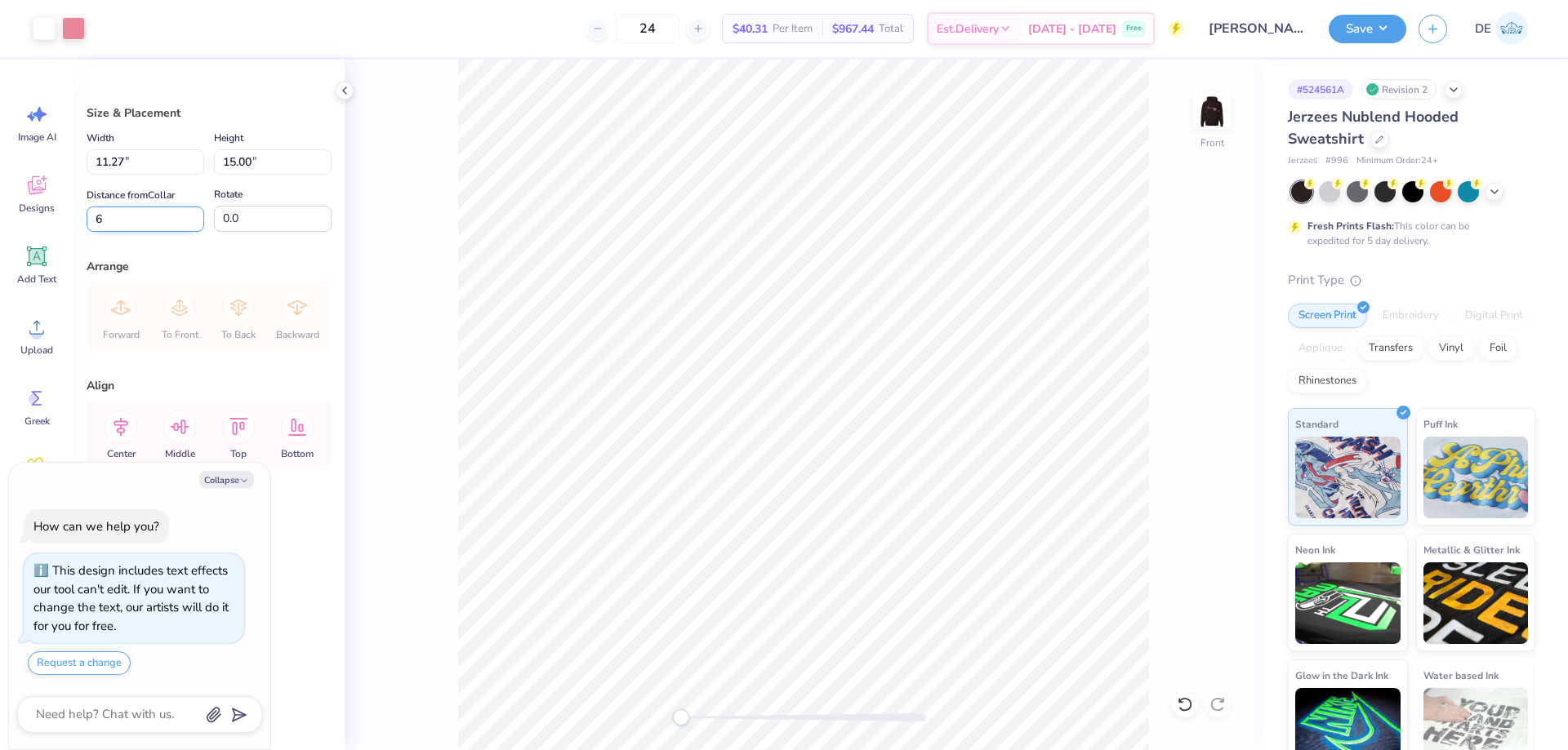
type input "6.00"
click at [1365, 40] on button "Save" at bounding box center [1366, 26] width 78 height 29
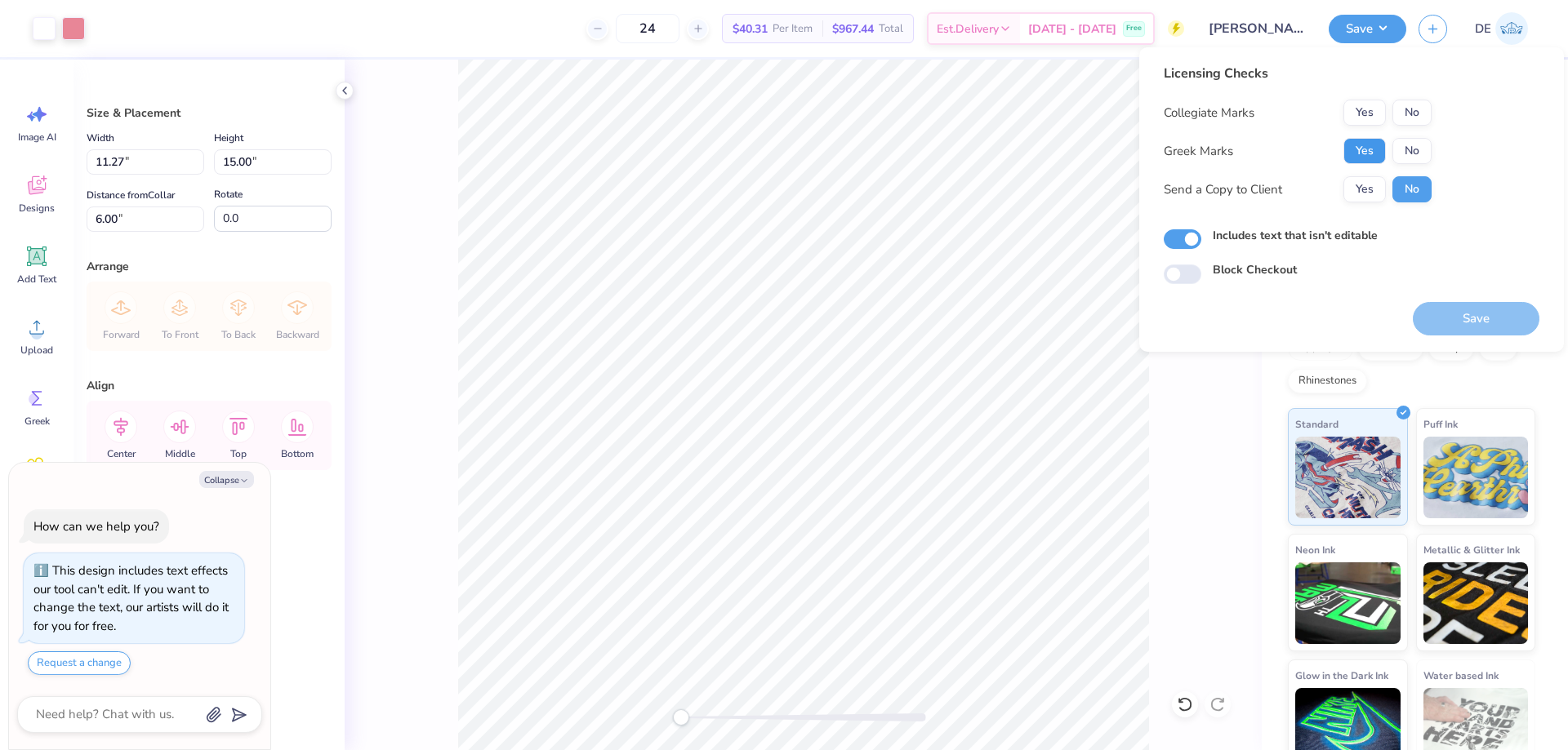
click at [1372, 148] on button "Yes" at bounding box center [1363, 151] width 42 height 26
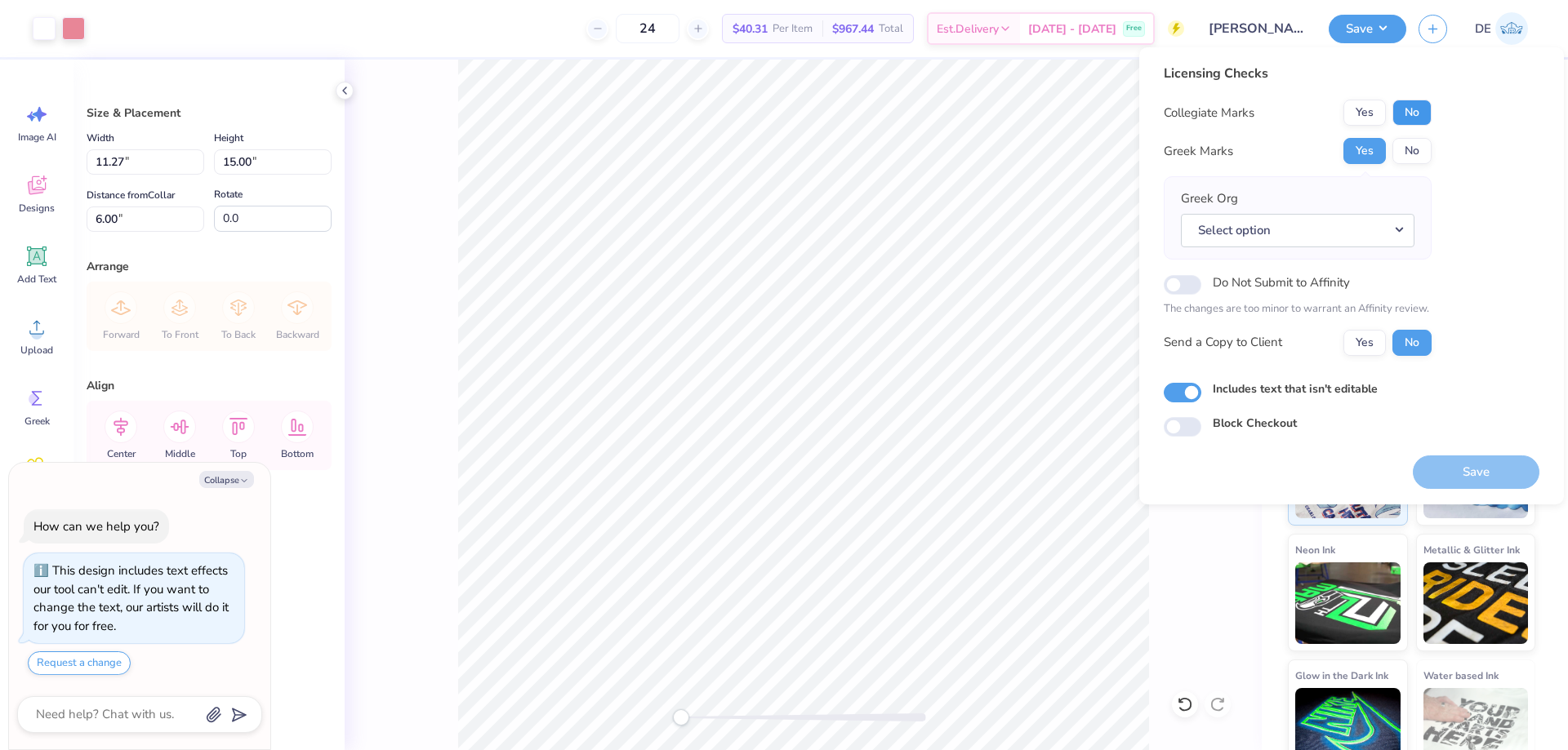
click at [1404, 111] on button "No" at bounding box center [1412, 113] width 40 height 26
click at [1358, 227] on button "Select option" at bounding box center [1297, 231] width 233 height 34
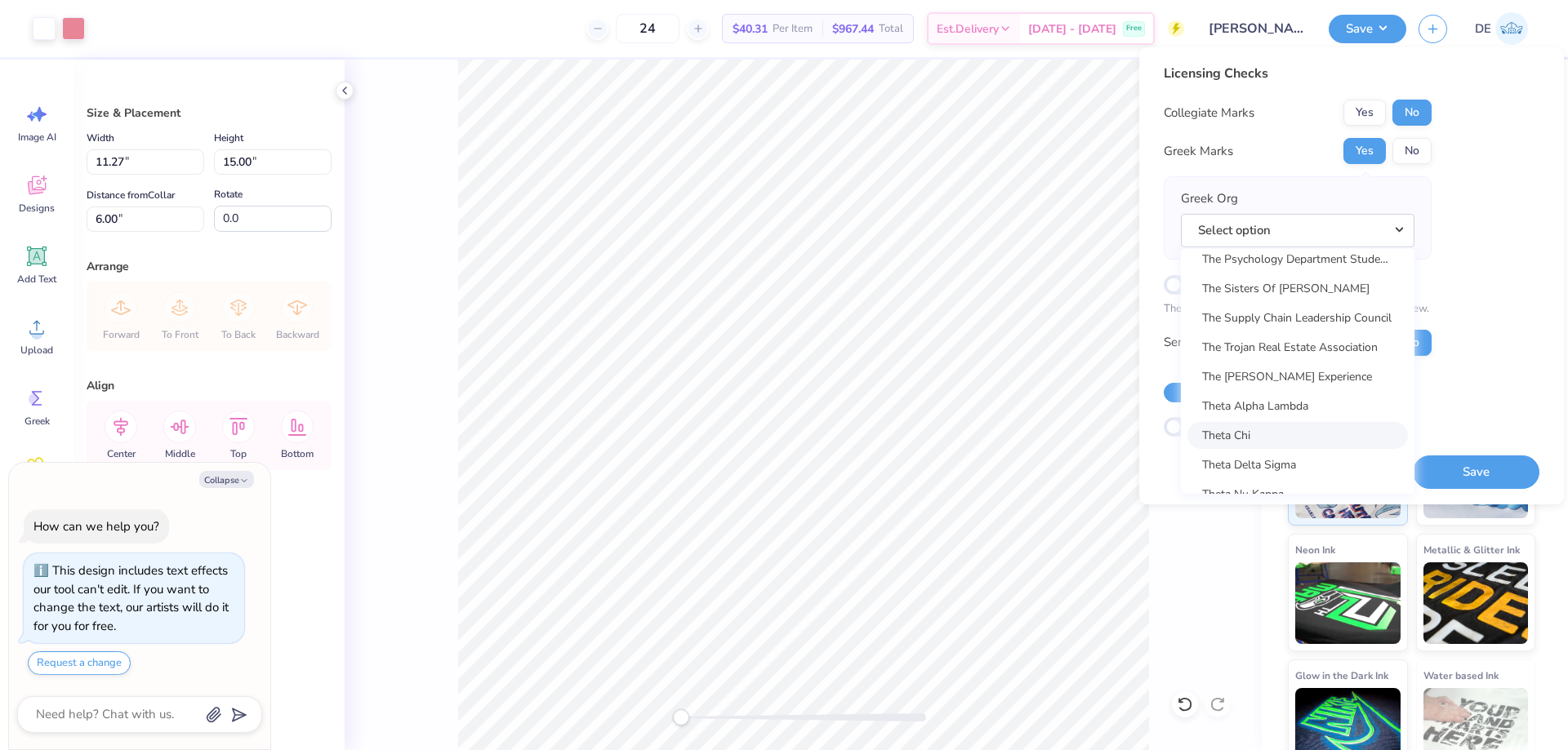
scroll to position [12085, 0]
click at [1296, 435] on link "Theta Phi Alpha" at bounding box center [1297, 442] width 220 height 27
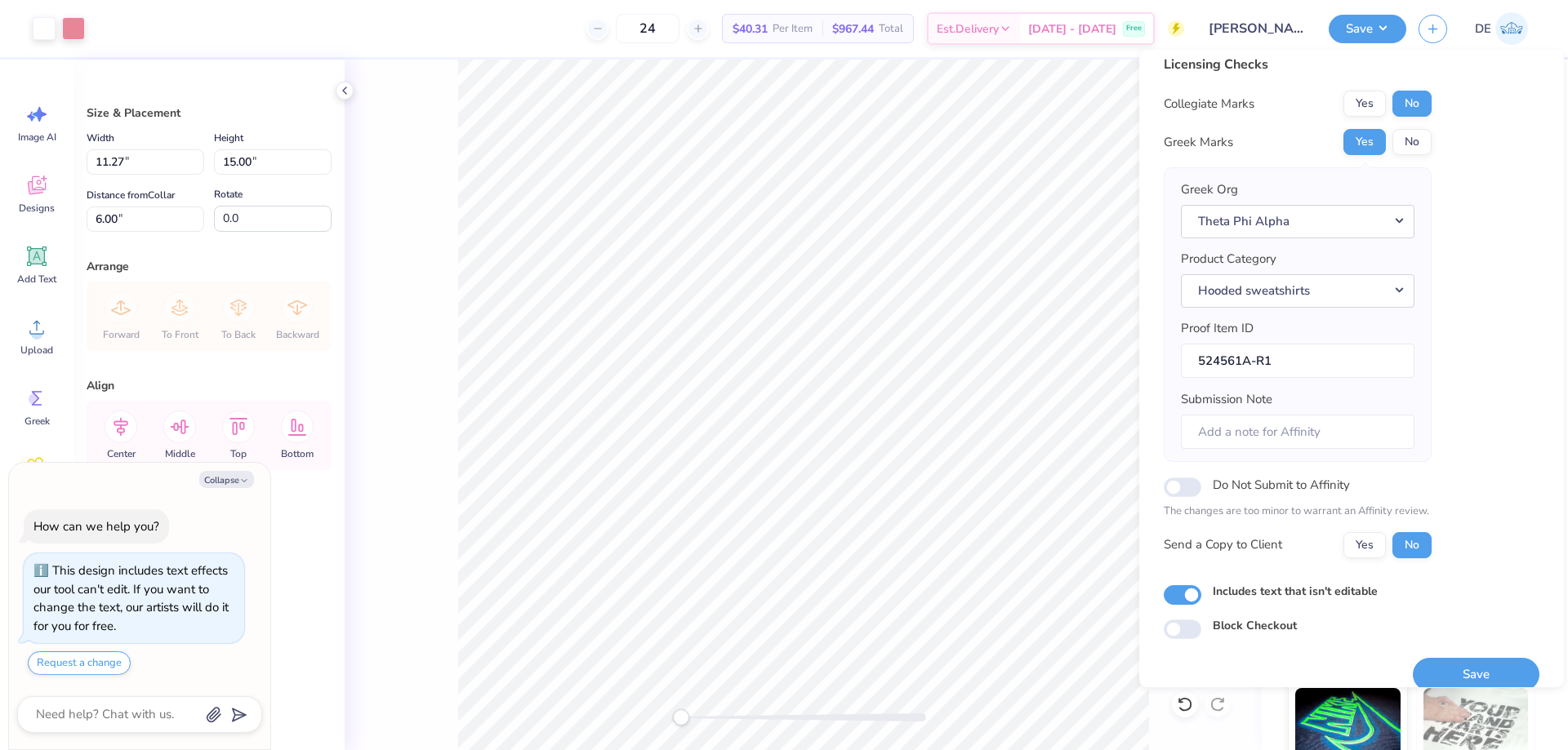
scroll to position [31, 0]
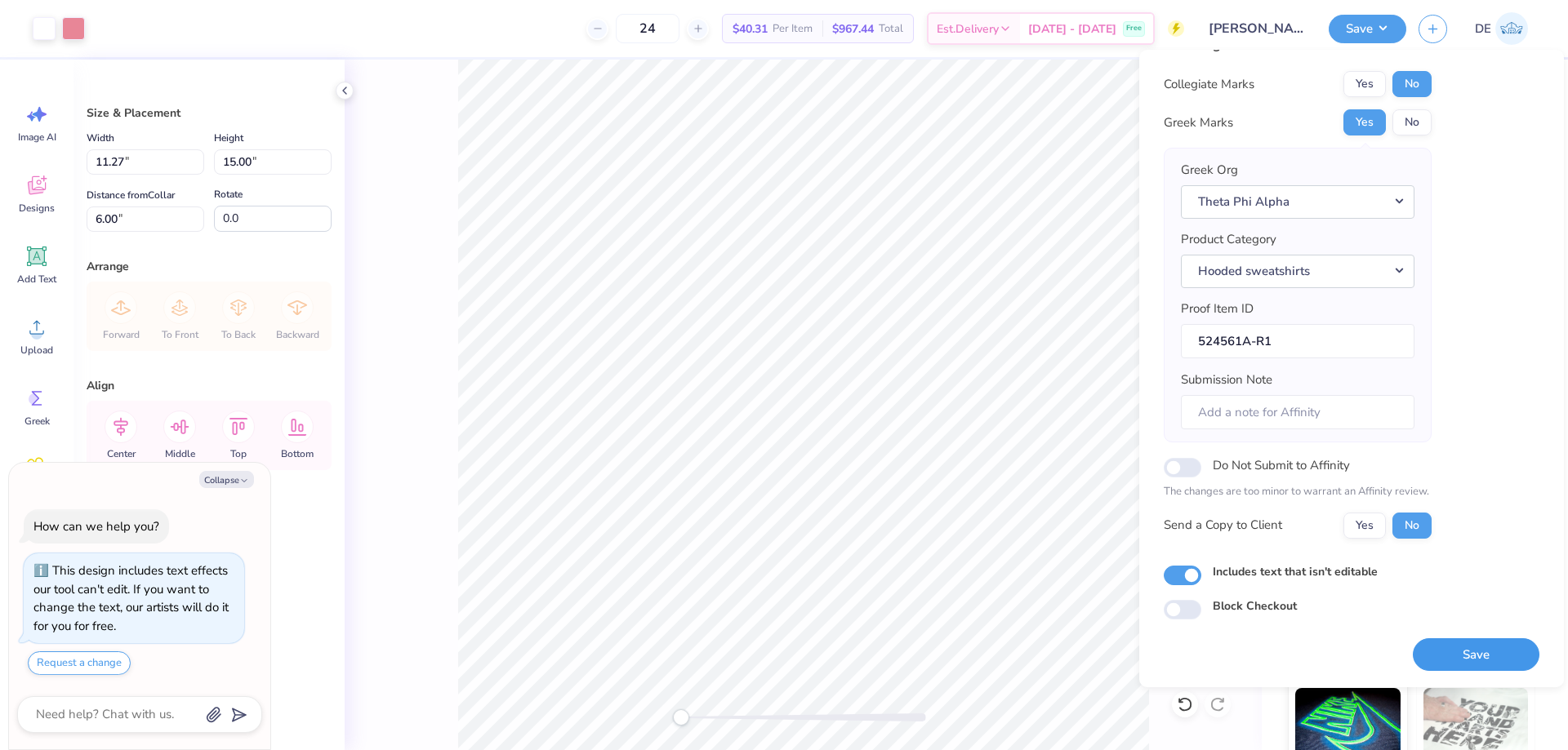
click at [1429, 646] on button "Save" at bounding box center [1476, 655] width 126 height 34
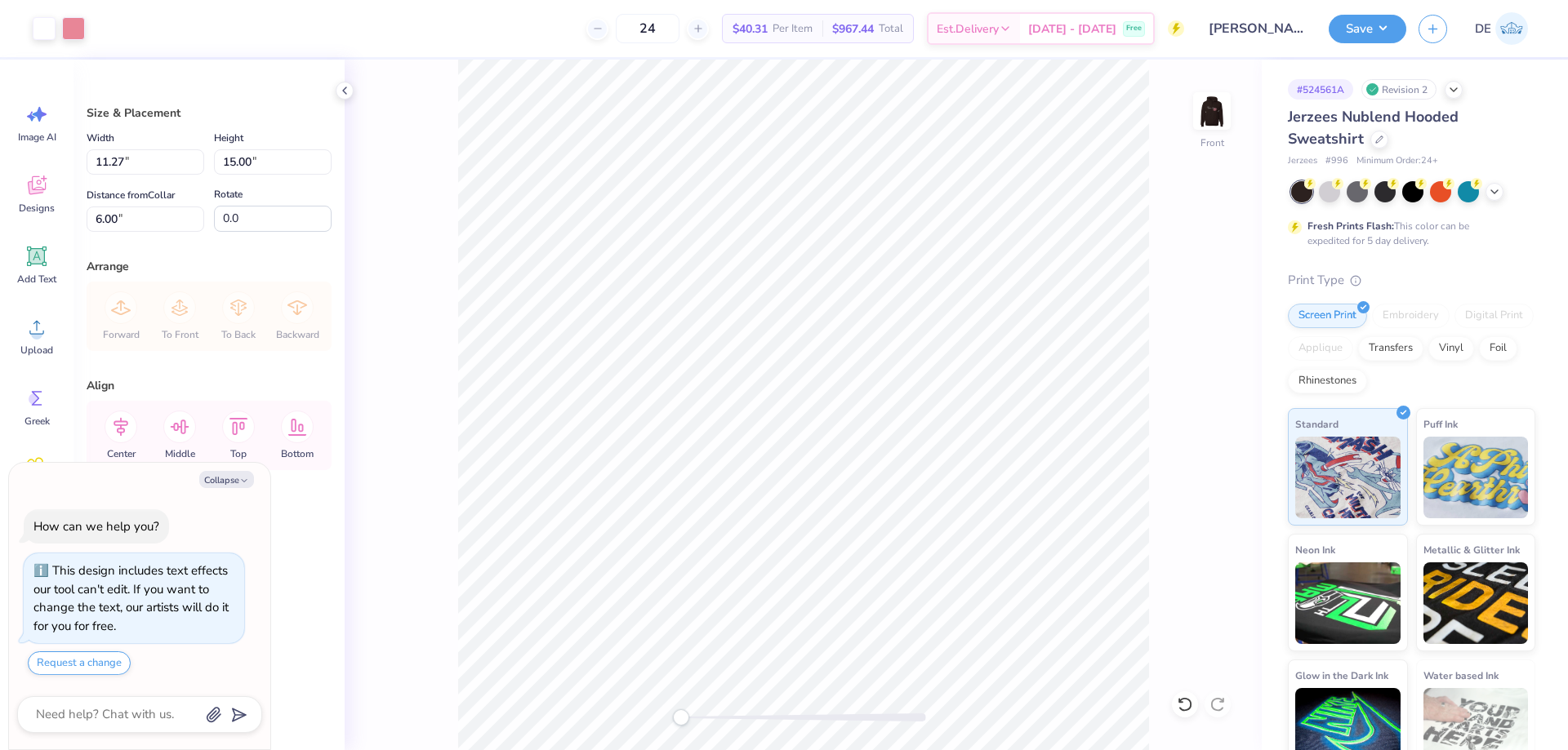
type textarea "x"
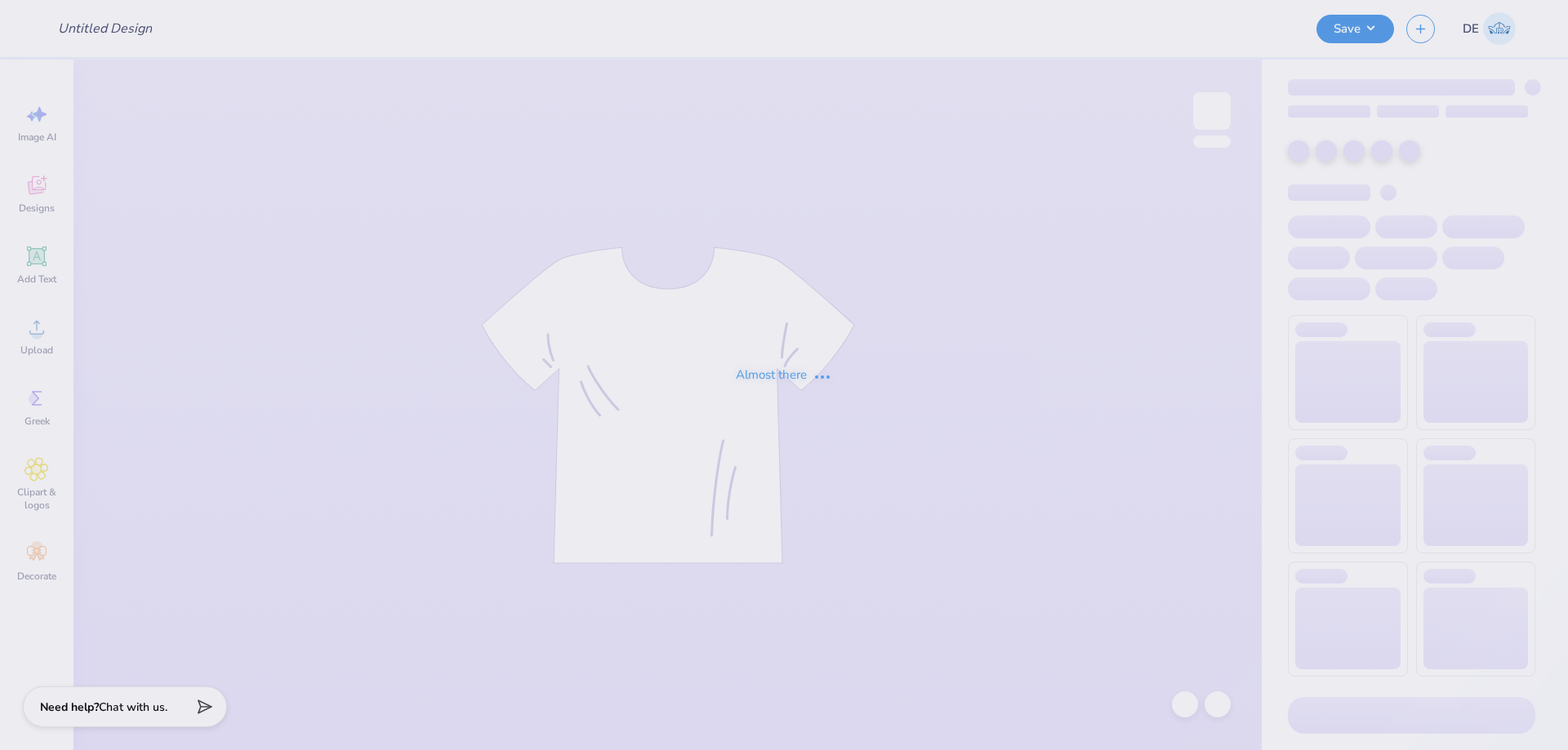
type input "[PERSON_NAME] : [PERSON_NAME][GEOGRAPHIC_DATA]"
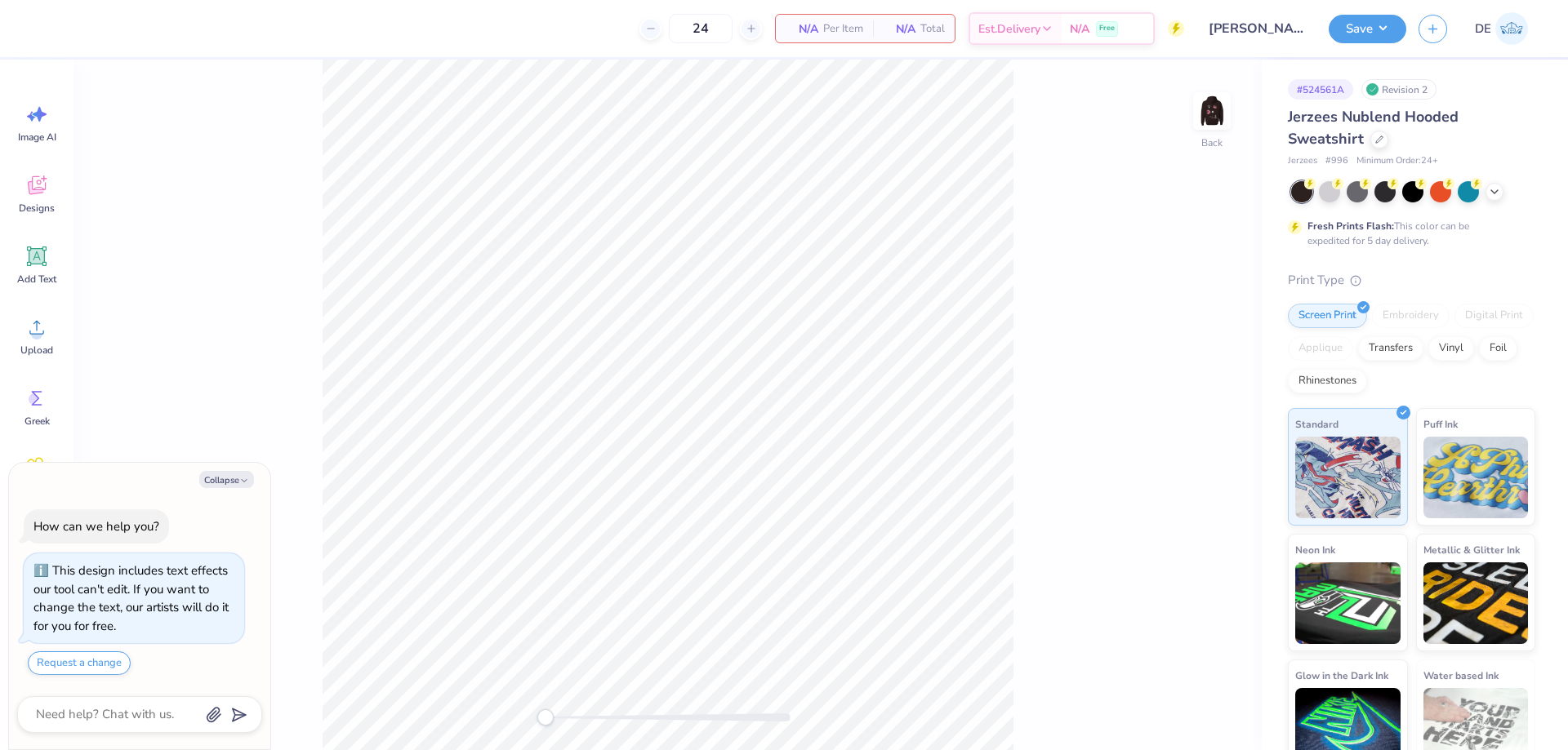
type textarea "x"
